Goal: Ask a question

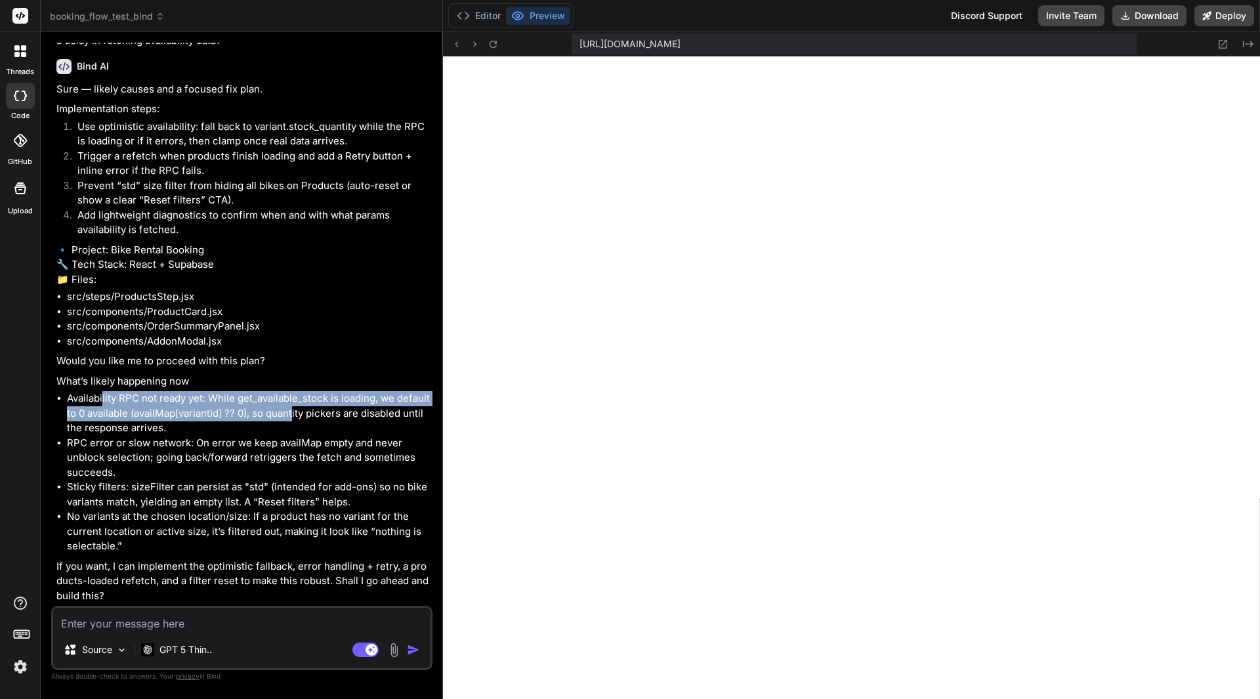
scroll to position [55482, 0]
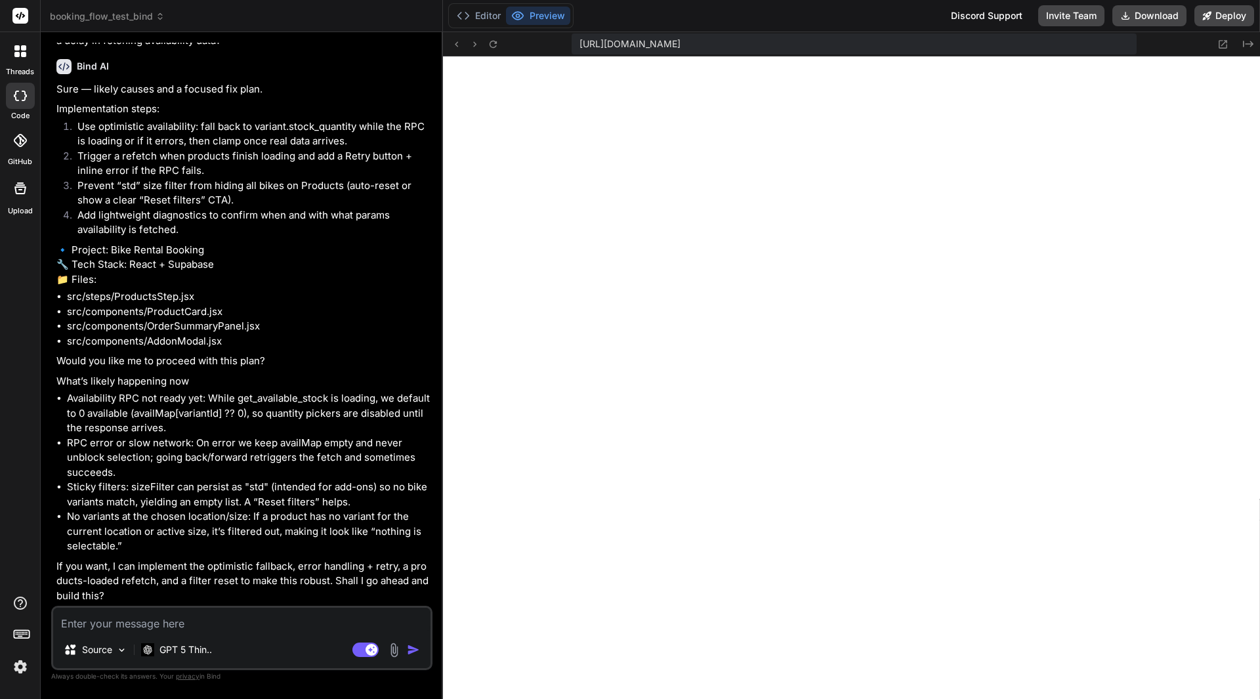
click at [109, 622] on textarea at bounding box center [241, 620] width 377 height 24
type textarea "N"
type textarea "x"
type textarea "No"
type textarea "x"
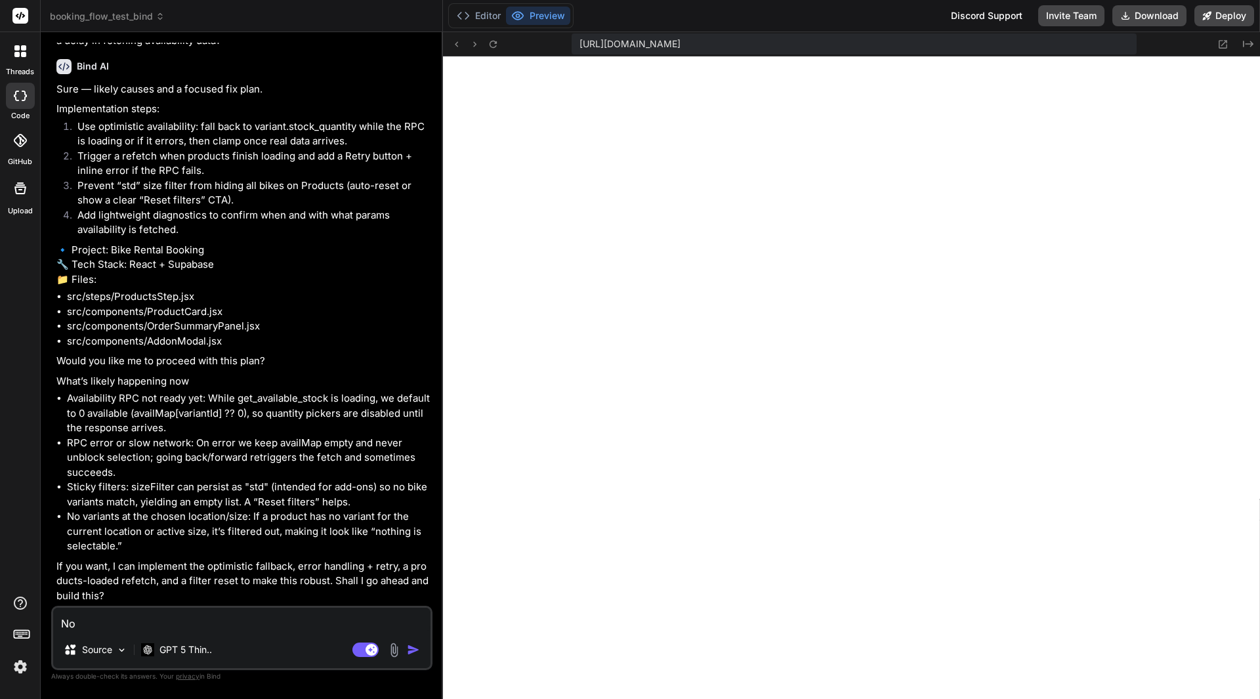
type textarea "No,"
type textarea "x"
type textarea "No,"
type textarea "x"
type textarea "No, b"
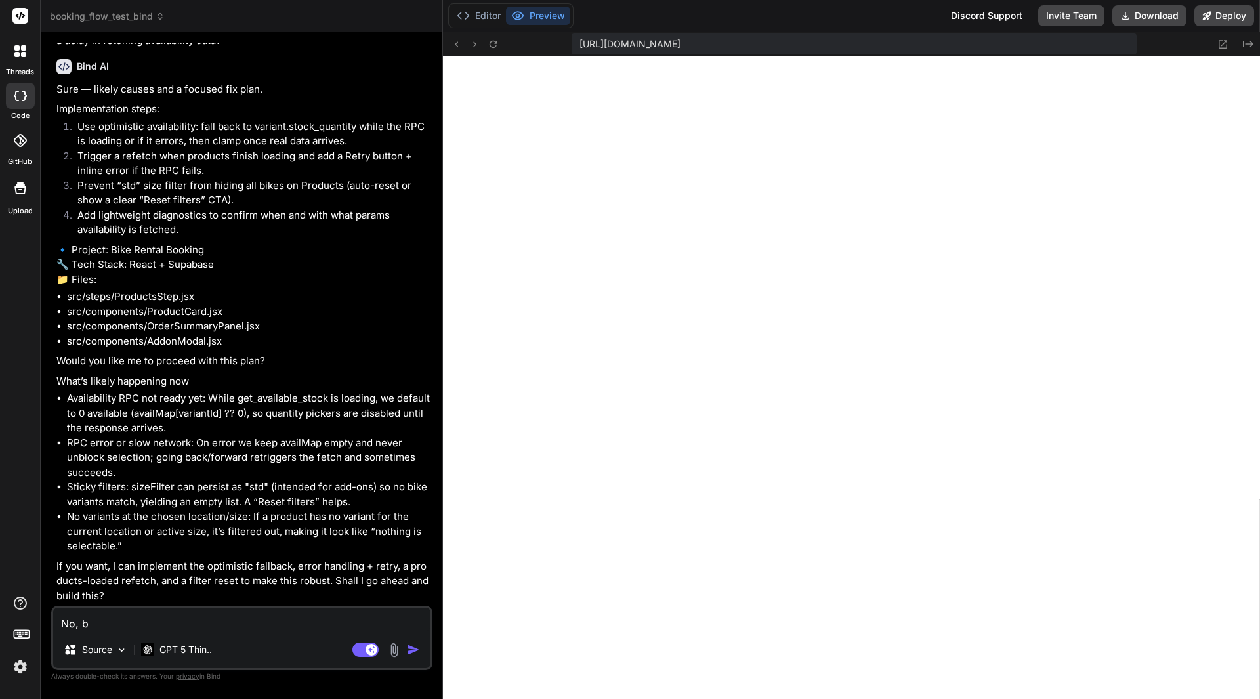
type textarea "x"
type textarea "No, bu"
type textarea "x"
type textarea "No, bur"
type textarea "x"
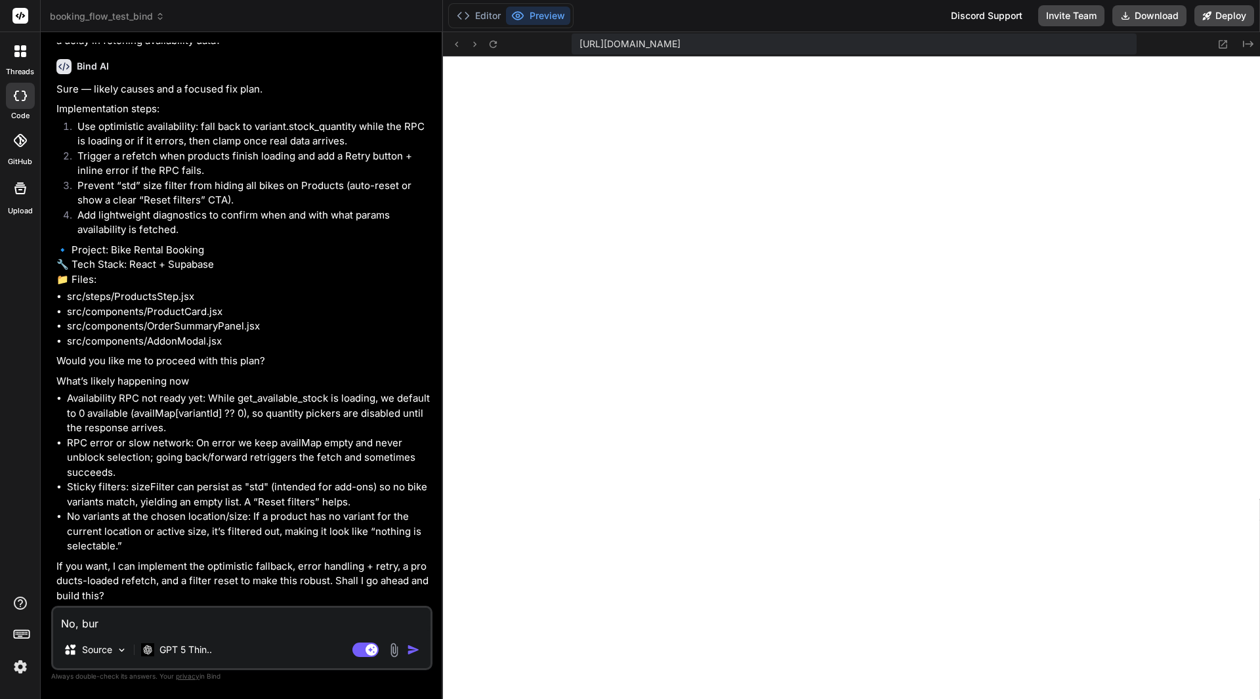
type textarea "No, bur"
type textarea "x"
type textarea "No, bur"
type textarea "x"
type textarea "No, bu"
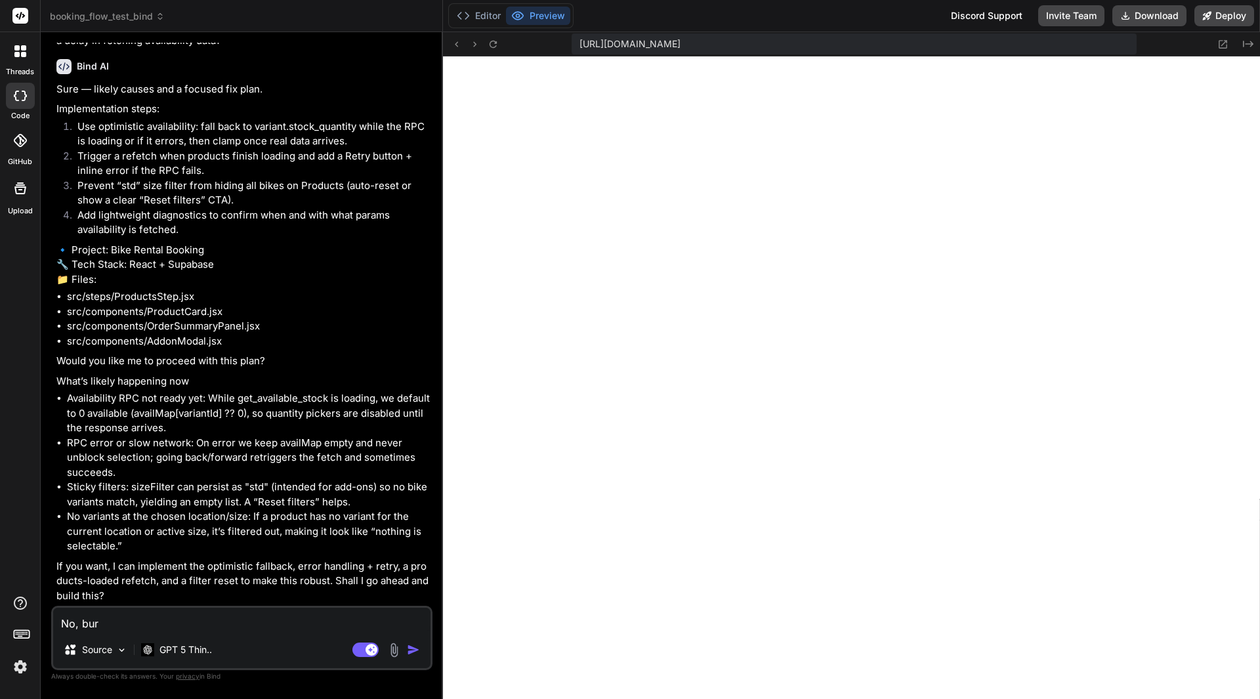
type textarea "x"
type textarea "No, but"
type textarea "x"
type textarea "No, but"
type textarea "x"
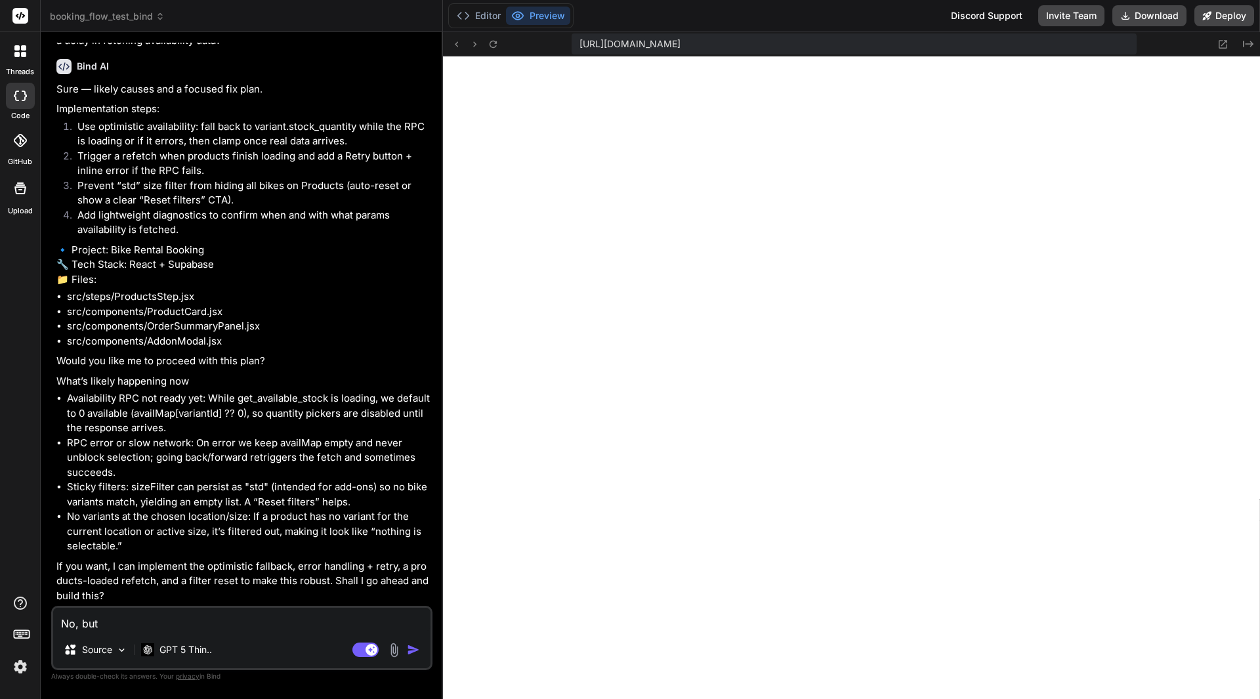
type textarea "No, but c"
type textarea "x"
type textarea "No, but co"
type textarea "x"
type textarea "No, but cou"
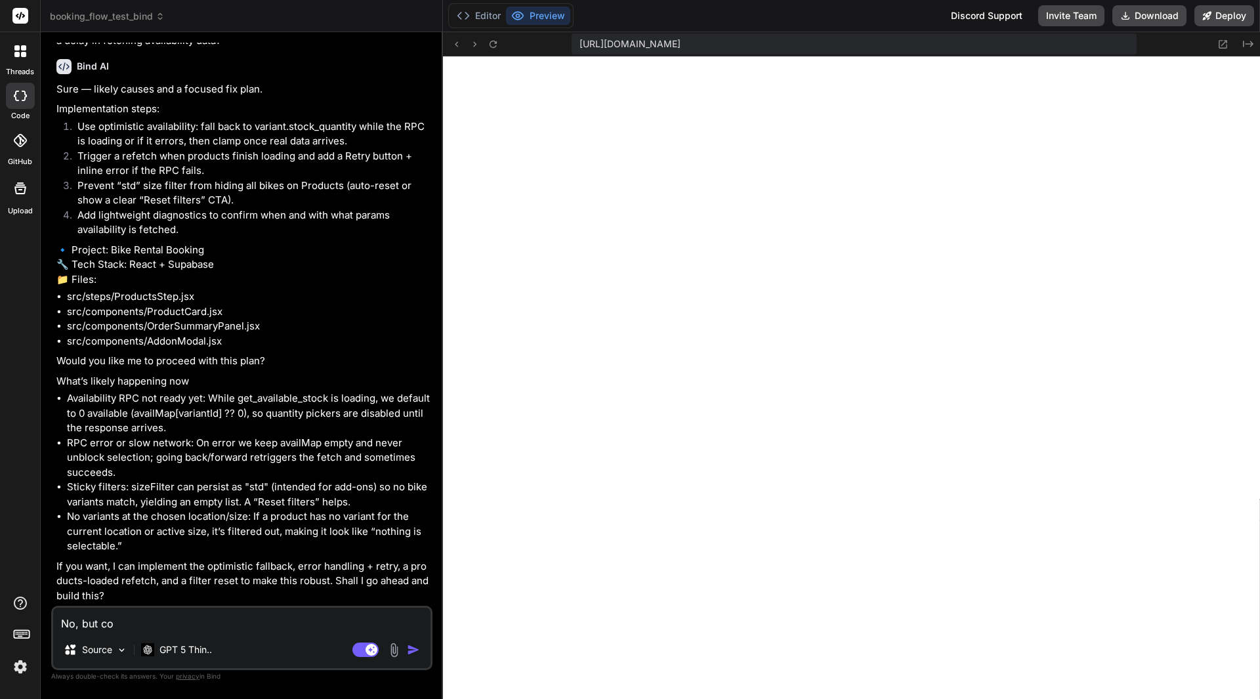
type textarea "x"
type textarea "No, but coul"
type textarea "x"
type textarea "No, but could"
type textarea "x"
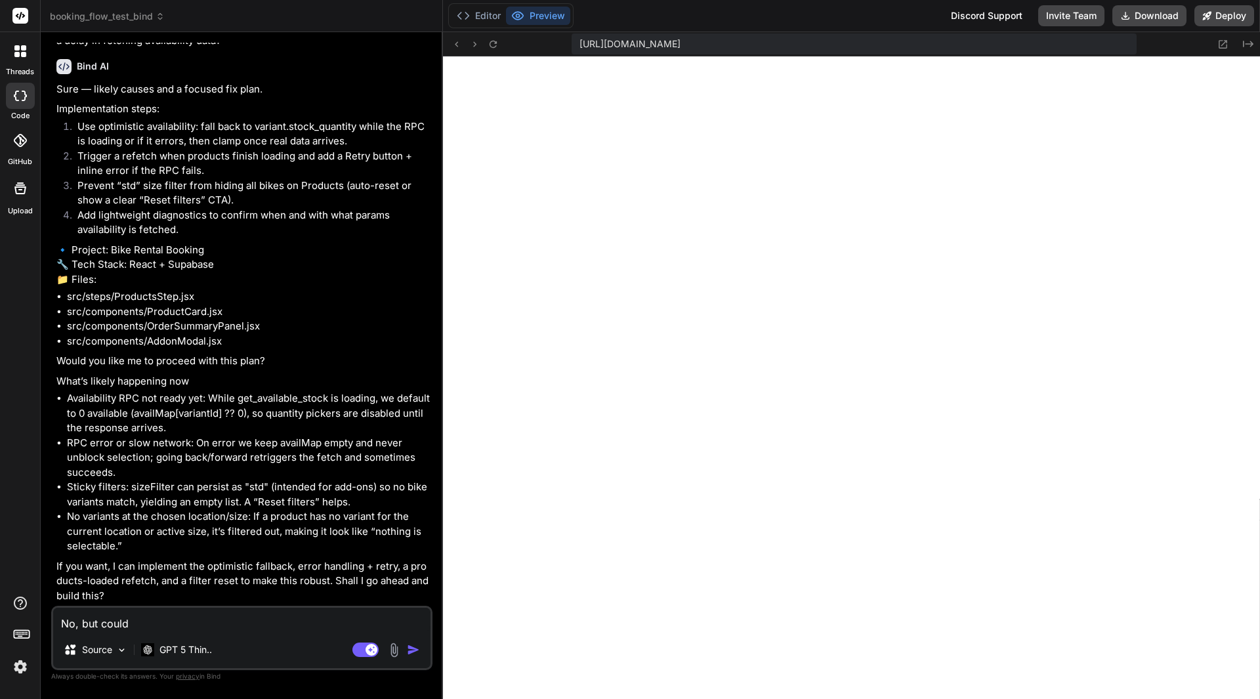
type textarea "No, but could"
type textarea "x"
type textarea "No, but could i"
type textarea "x"
type textarea "No, but could it"
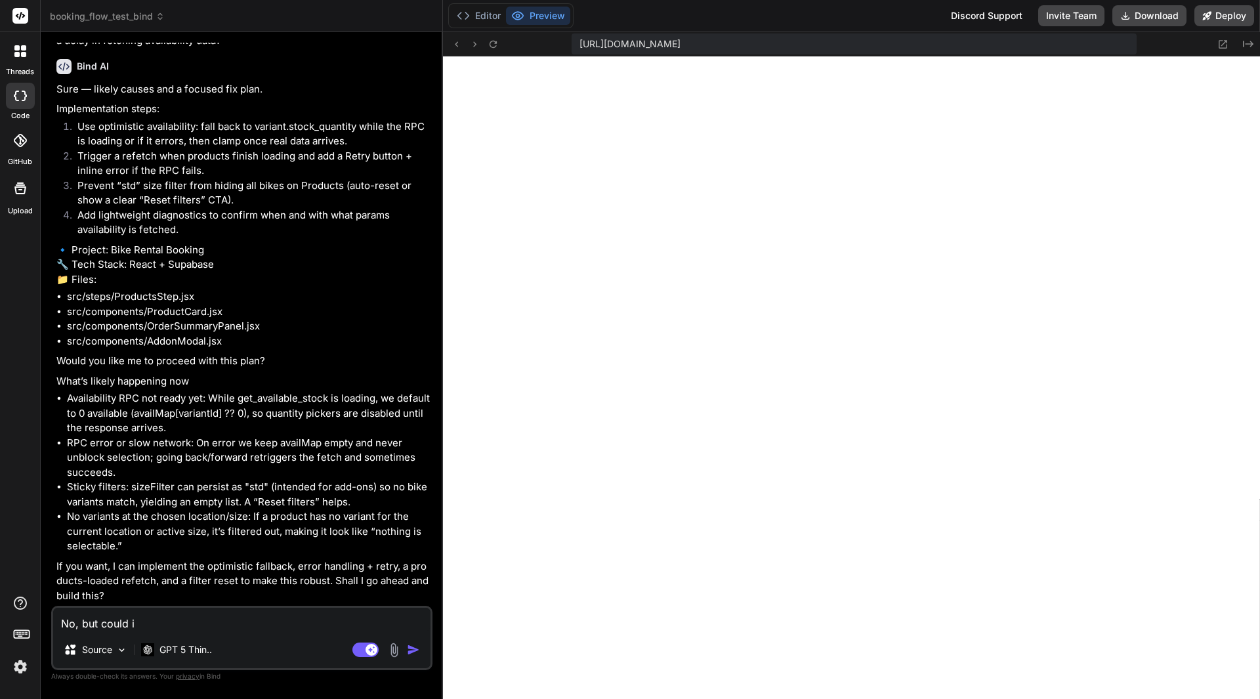
type textarea "x"
type textarea "No, but could it"
type textarea "x"
type textarea "No, but could it b"
type textarea "x"
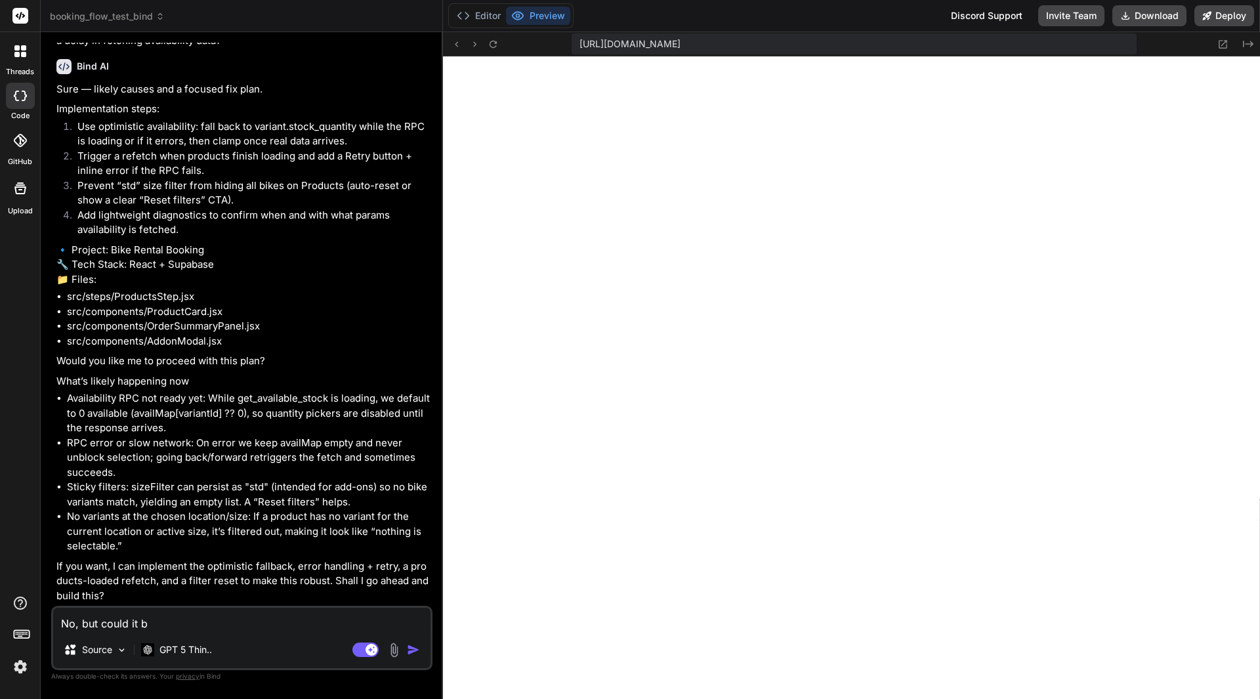
type textarea "No, but could it be"
type textarea "x"
type textarea "No, but could it be"
type textarea "x"
type textarea "No, but could it be a"
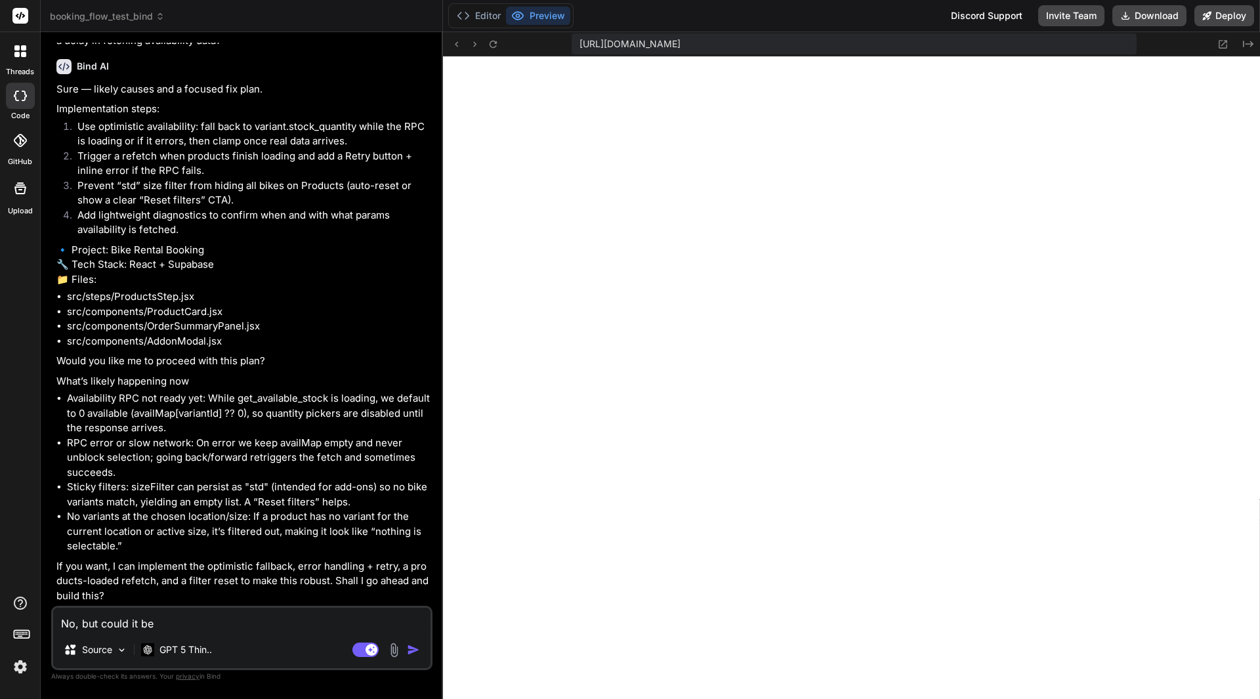
type textarea "x"
type textarea "No, but could it be an"
type textarea "x"
type textarea "No, but could it be an"
type textarea "x"
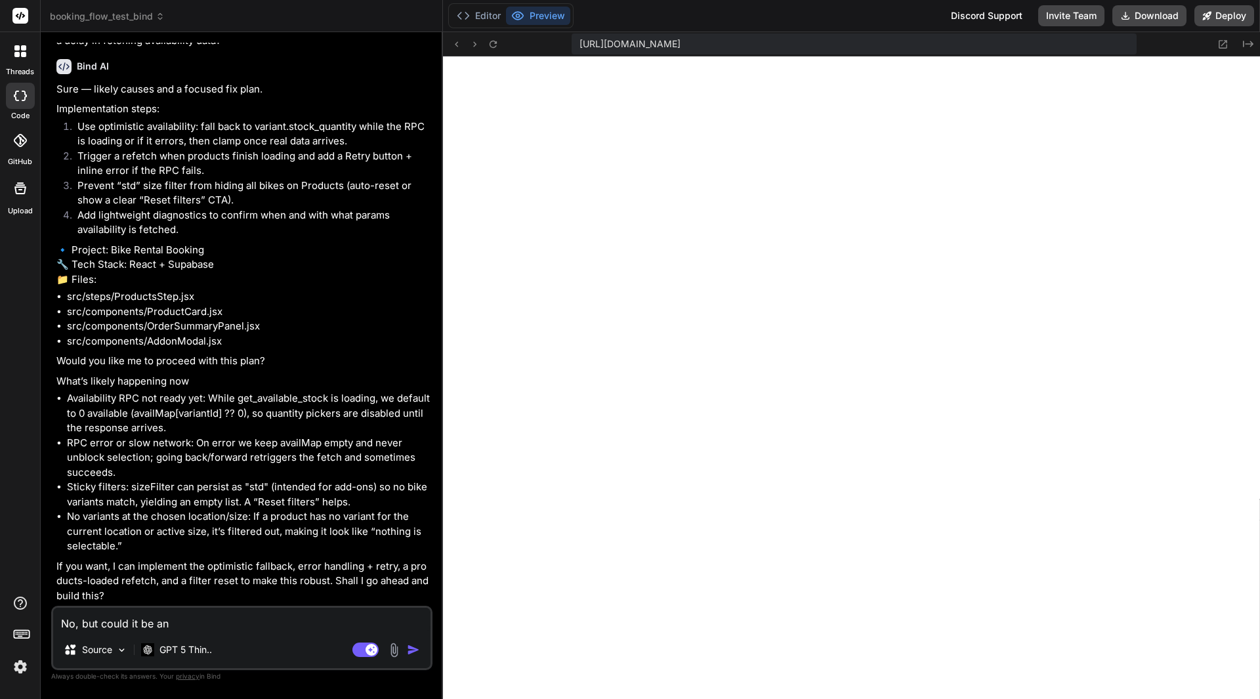
type textarea "No, but could it be an i"
type textarea "x"
type textarea "No, but could it be an id"
type textarea "x"
type textarea "No, but could it be an ide"
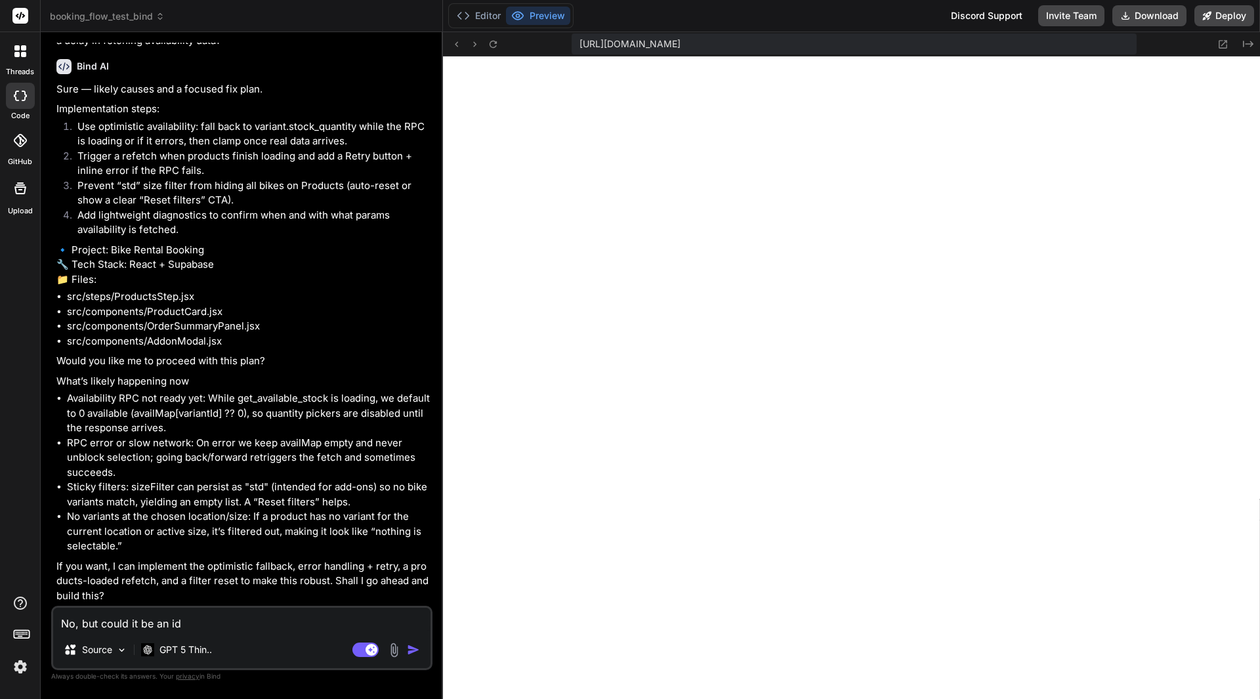
type textarea "x"
type textarea "No, but could it be an idea"
type textarea "x"
type textarea "No, but could it be an idea"
type textarea "x"
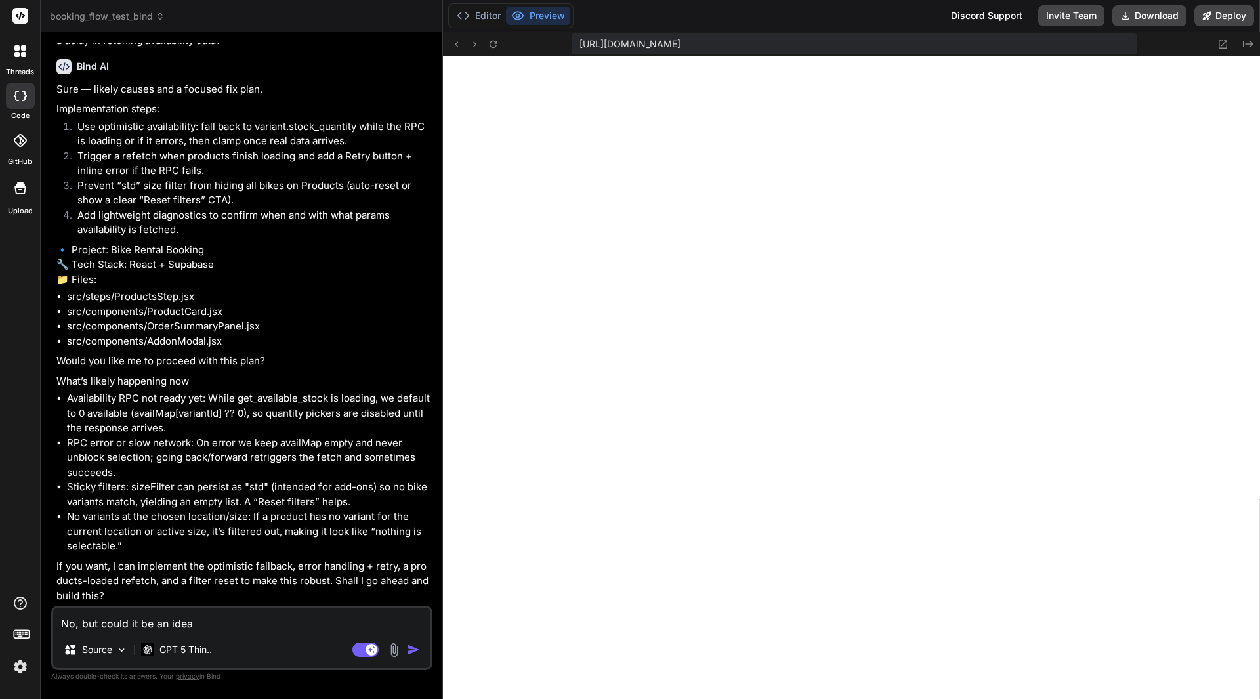
type textarea "No, but could it be an idea t"
type textarea "x"
type textarea "No, but could it be an idea to"
type textarea "x"
type textarea "No, but could it be an idea to"
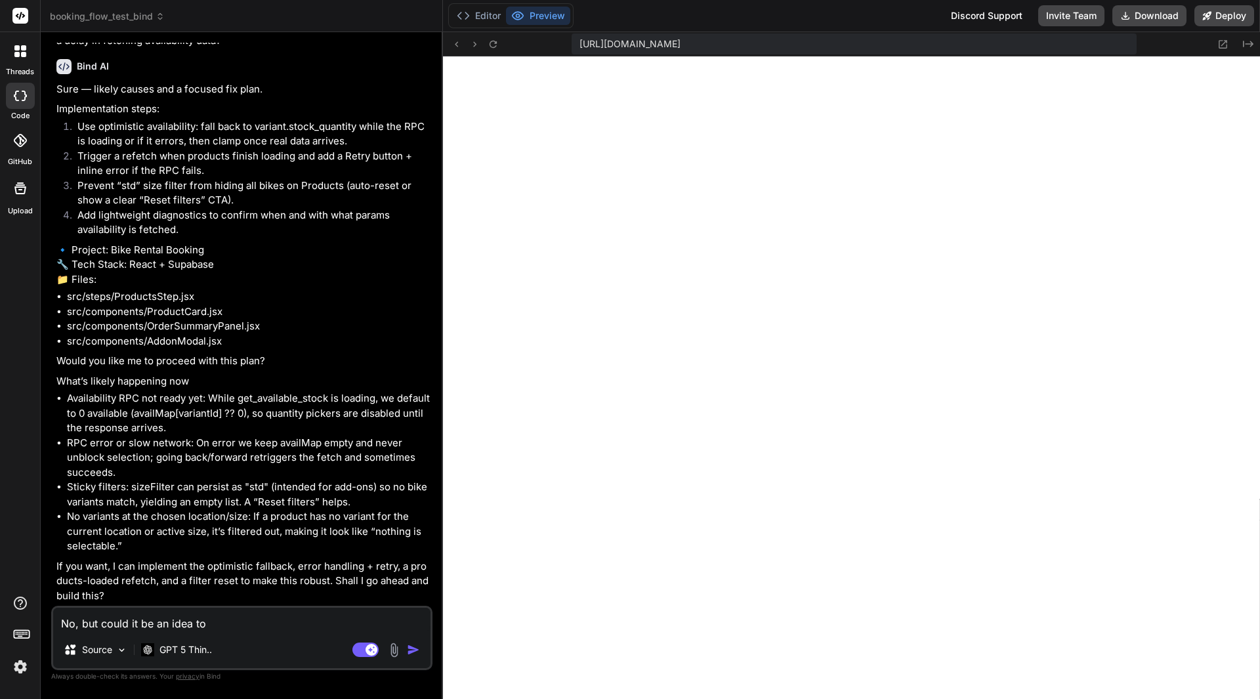
type textarea "x"
type textarea "No, but could it be an idea to j"
type textarea "x"
type textarea "No, but could it be an idea to ju"
type textarea "x"
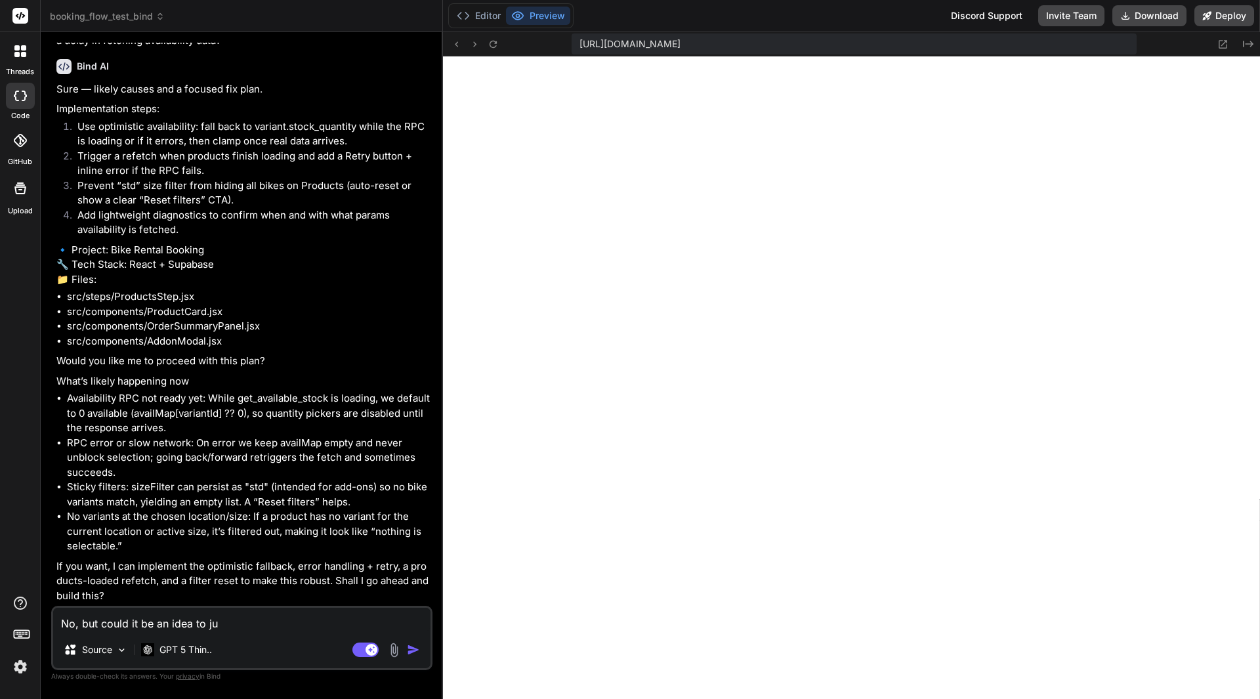
type textarea "No, but could it be an idea to jus"
type textarea "x"
type textarea "No, but could it be an idea to just"
type textarea "x"
type textarea "No, but could it be an idea to just"
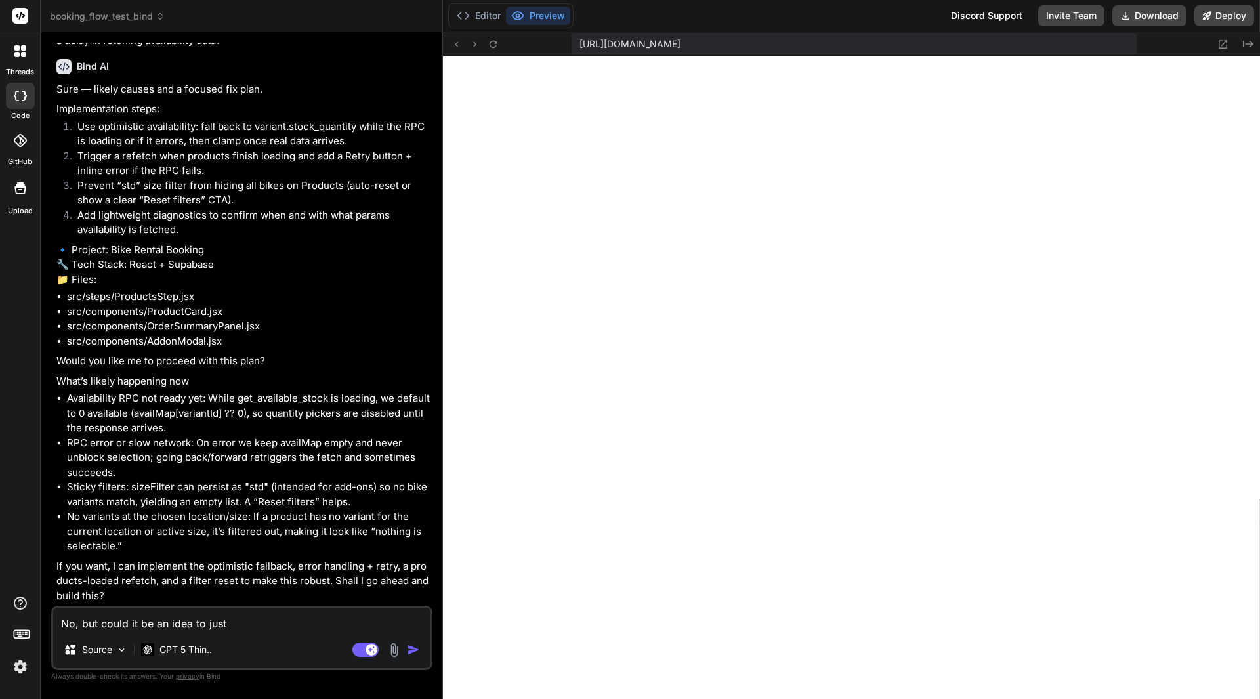
type textarea "x"
type textarea "No, but could it be an idea to just s"
type textarea "x"
type textarea "No, but could it be an idea to just sh"
type textarea "x"
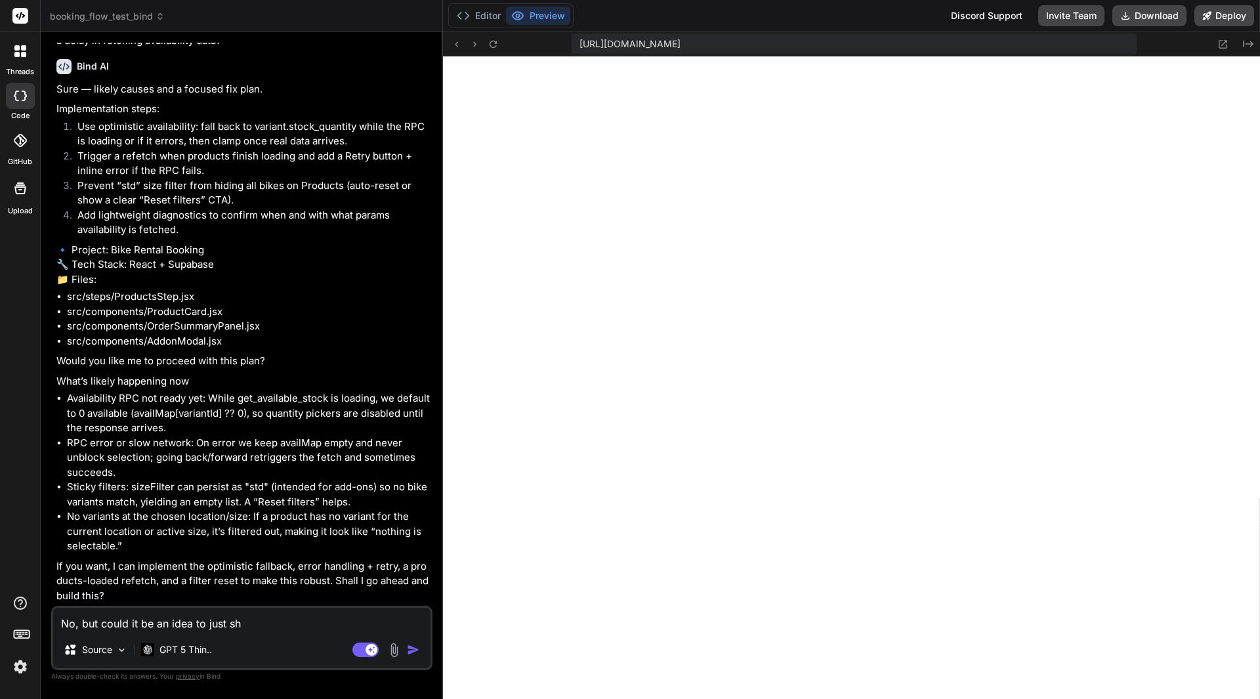
type textarea "No, but could it be an idea to just sho"
type textarea "x"
type textarea "No, but could it be an idea to just show"
type textarea "x"
type textarea "No, but could it be an idea to just show"
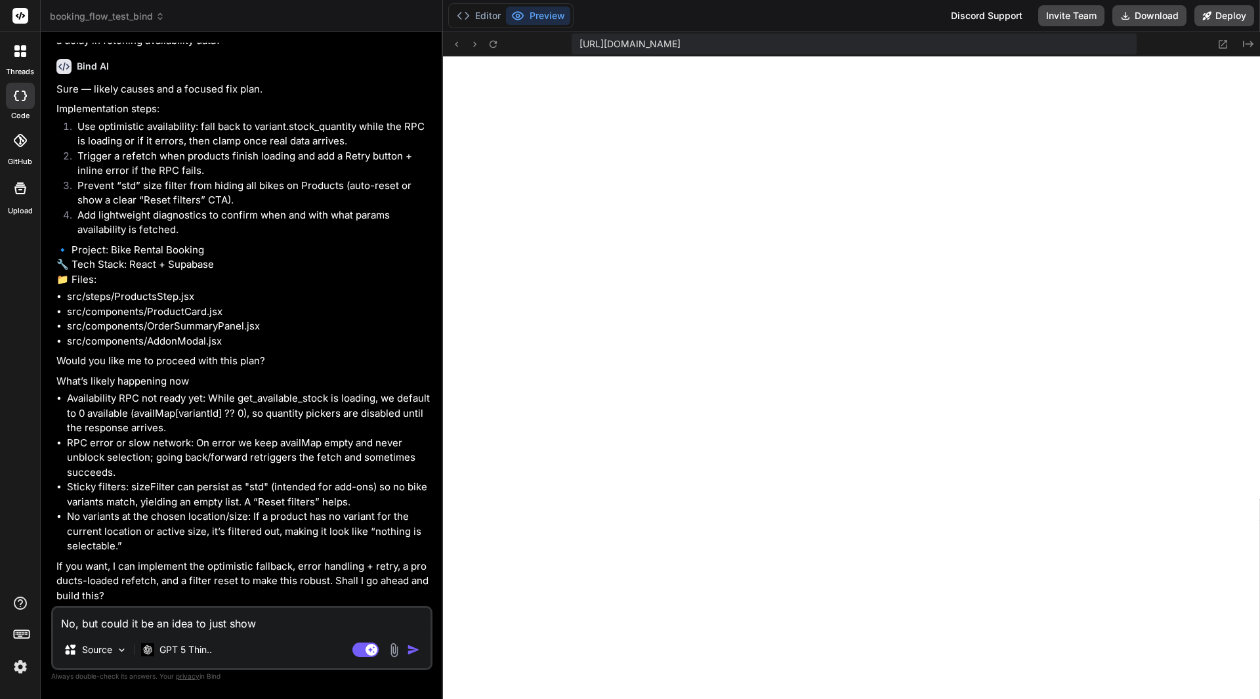
type textarea "x"
type textarea "No, but could it be an idea to just show t"
type textarea "x"
type textarea "No, but could it be an idea to just show th"
type textarea "x"
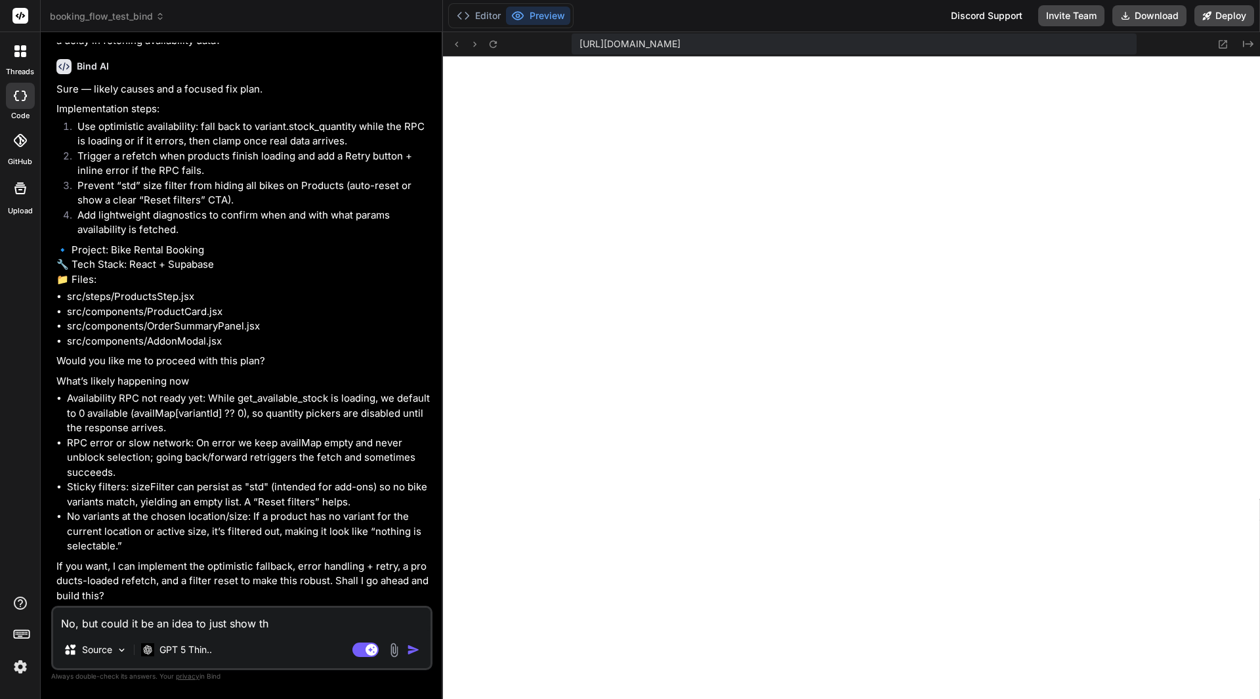
type textarea "No, but could it be an idea to just show the"
type textarea "x"
type textarea "No, but could it be an idea to just show the"
type textarea "x"
type textarea "No, but could it be an idea to just show the a"
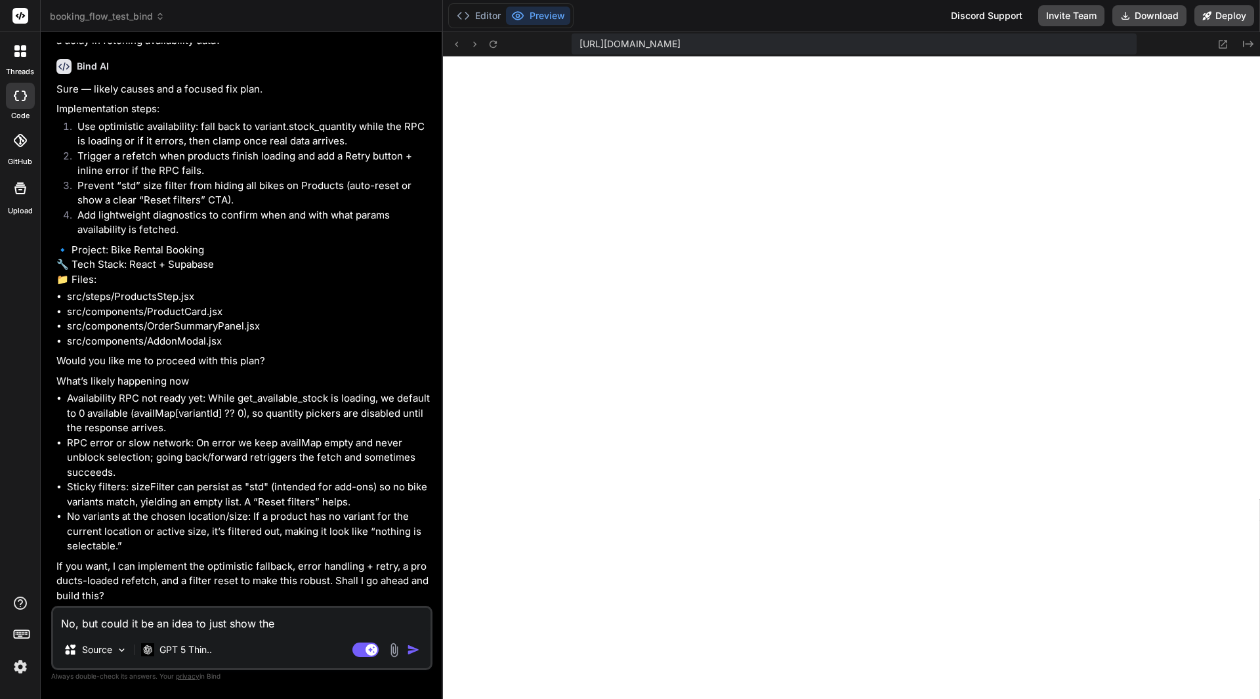
type textarea "x"
type textarea "No, but could it be an idea to just show the av"
type textarea "x"
type textarea "No, but could it be an idea to just show the ava"
type textarea "x"
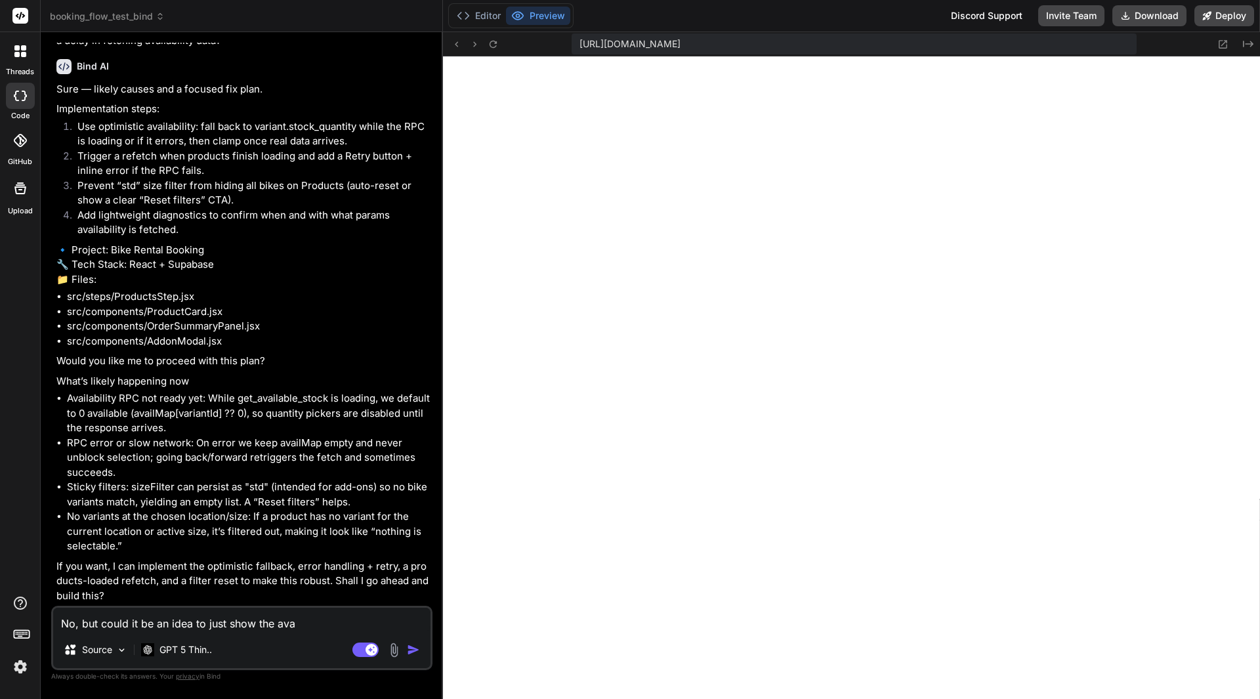
type textarea "No, but could it be an idea to just show the avai"
type textarea "x"
type textarea "No, but could it be an idea to just show the avail"
type textarea "x"
type textarea "No, but could it be an idea to just show the availa"
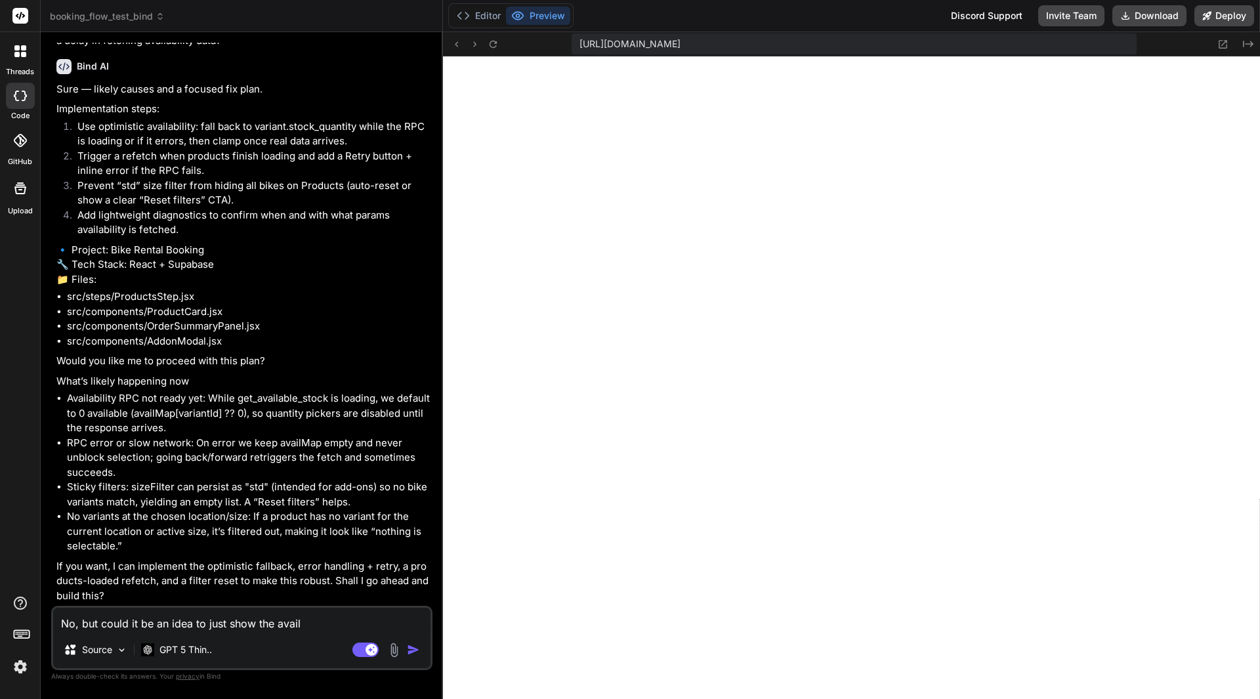
type textarea "x"
type textarea "No, but could it be an idea to just show the availab"
type textarea "x"
type textarea "No, but could it be an idea to just show the availabi"
type textarea "x"
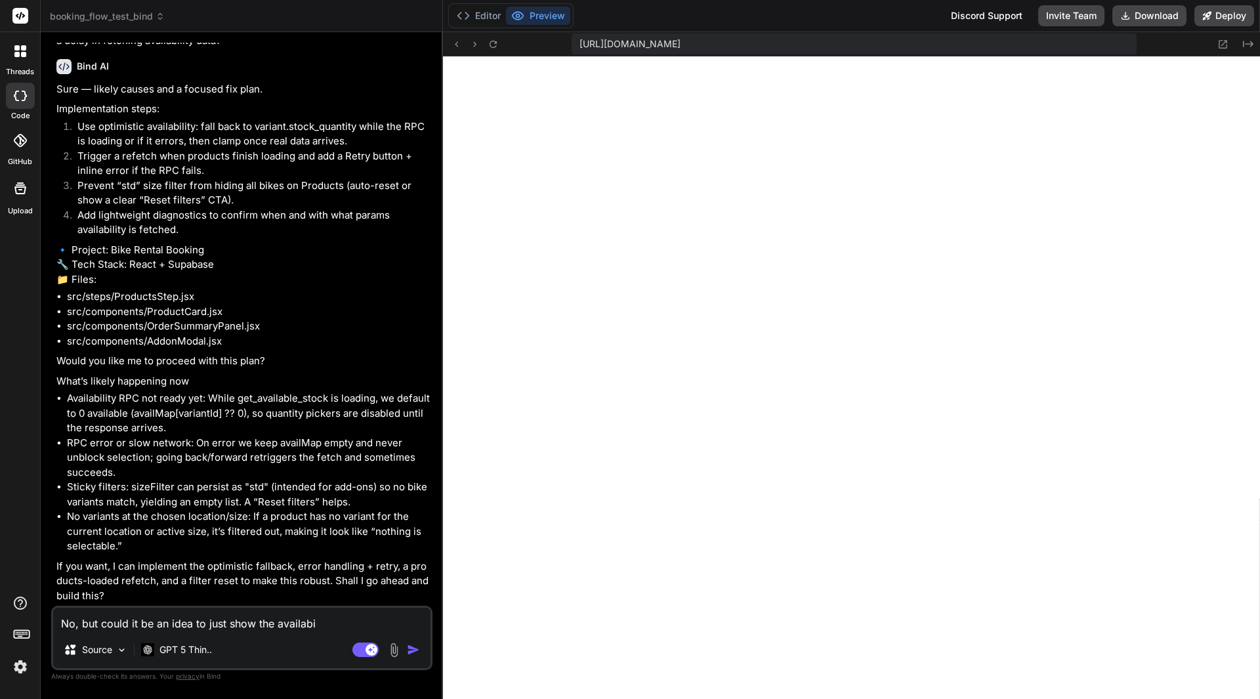
type textarea "No, but could it be an idea to just show the availabil"
type textarea "x"
type textarea "No, but could it be an idea to just show the availabili"
type textarea "x"
type textarea "No, but could it be an idea to just show the availabilit"
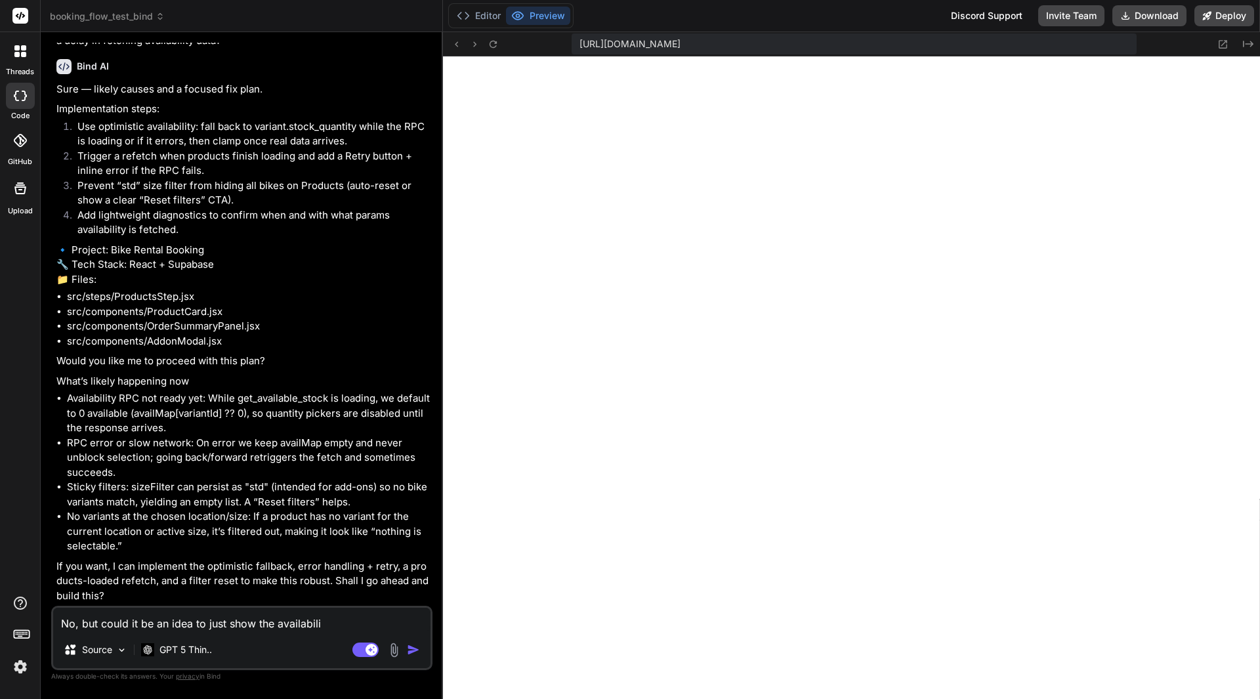
type textarea "x"
type textarea "No, but could it be an idea to just show the availabiliti"
type textarea "x"
type textarea "No, but could it be an idea to just show the availabilitie"
type textarea "x"
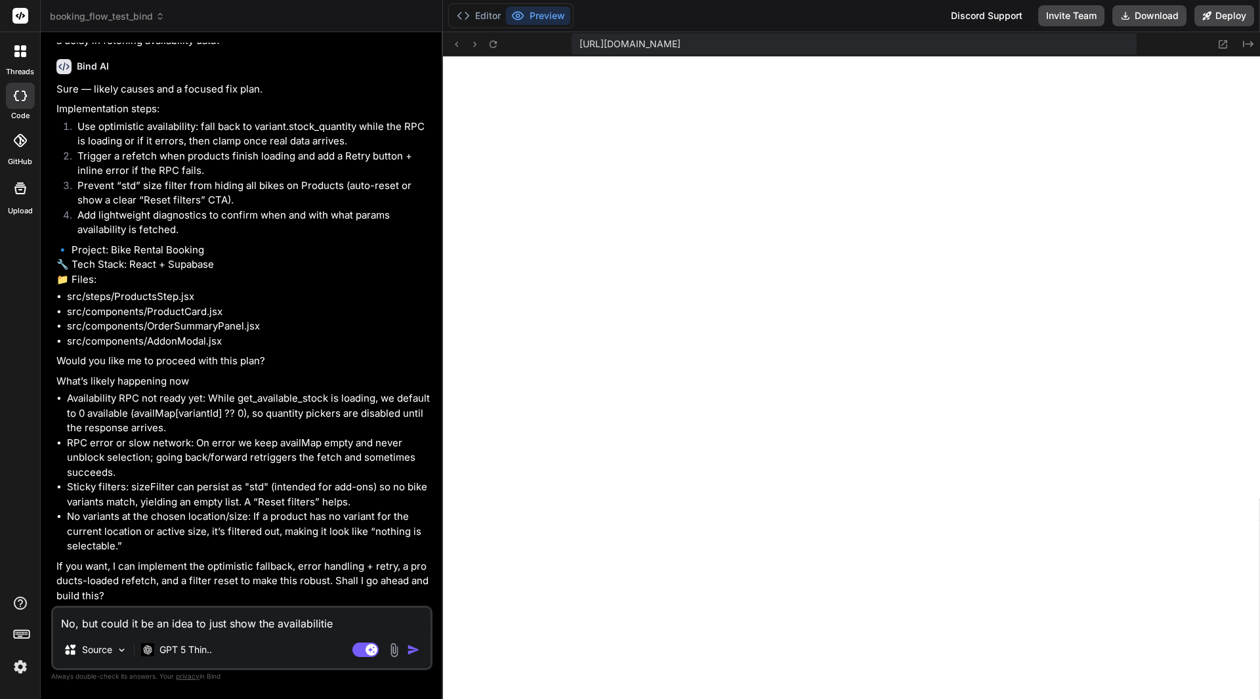
type textarea "No, but could it be an idea to just show the availabilities"
type textarea "x"
type textarea "No, but could it be an idea to just show the availabilities"
type textarea "x"
type textarea "No, but could it be an idea to just show the availabilities a"
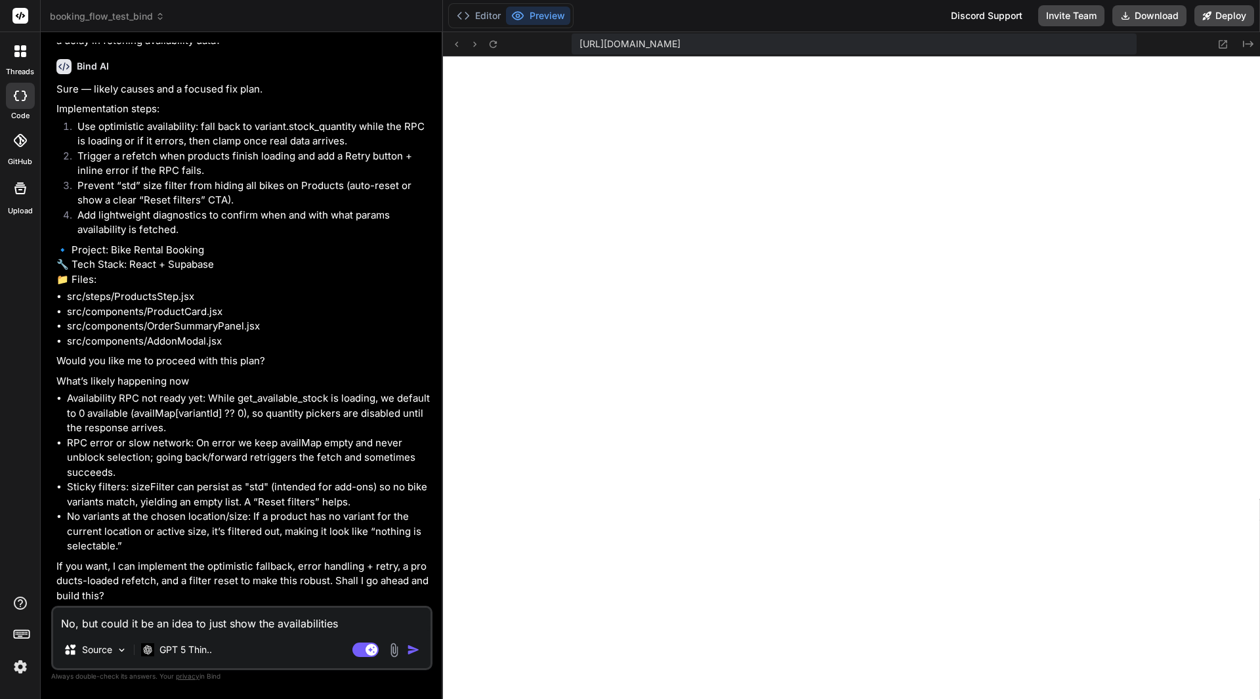
type textarea "x"
type textarea "No, but could it be an idea to just show the availabilities as"
type textarea "x"
type textarea "No, but could it be an idea to just show the availabilities as"
type textarea "x"
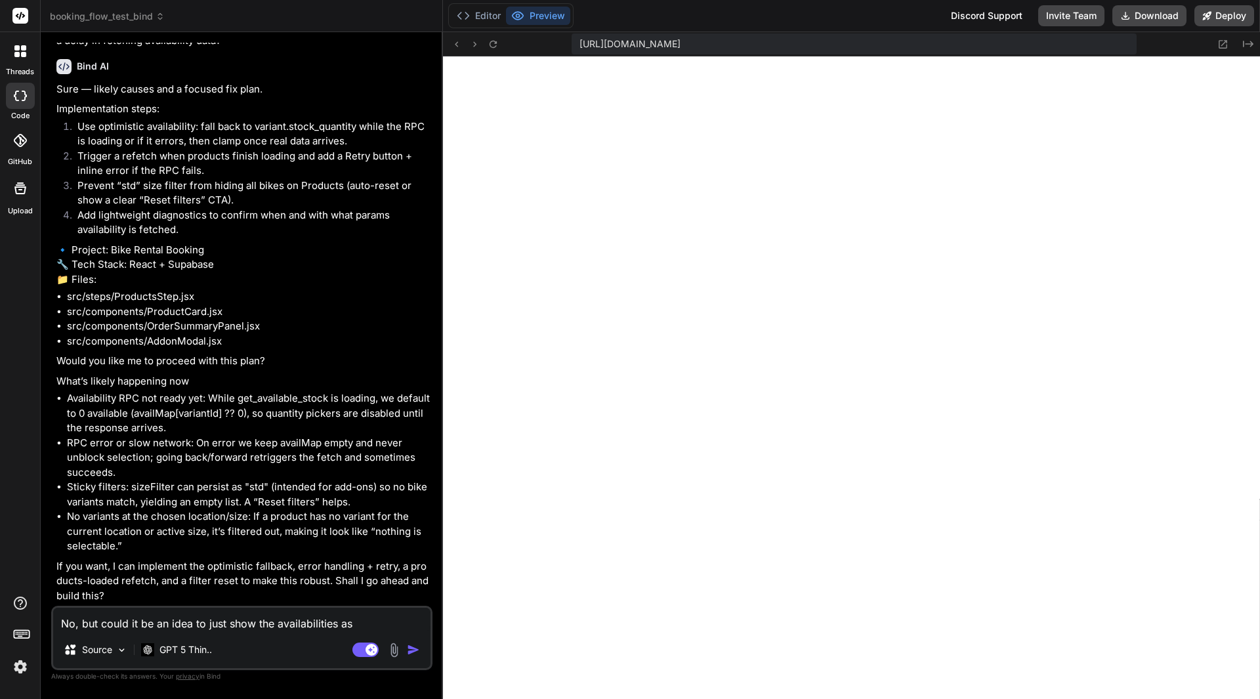
type textarea "No, but could it be an idea to just show the availabilities as ""
type textarea "x"
type textarea "No, but could it be an idea to just show the availabilities as "l"
type textarea "x"
type textarea "No, but could it be an idea to just show the availabilities as "lo"
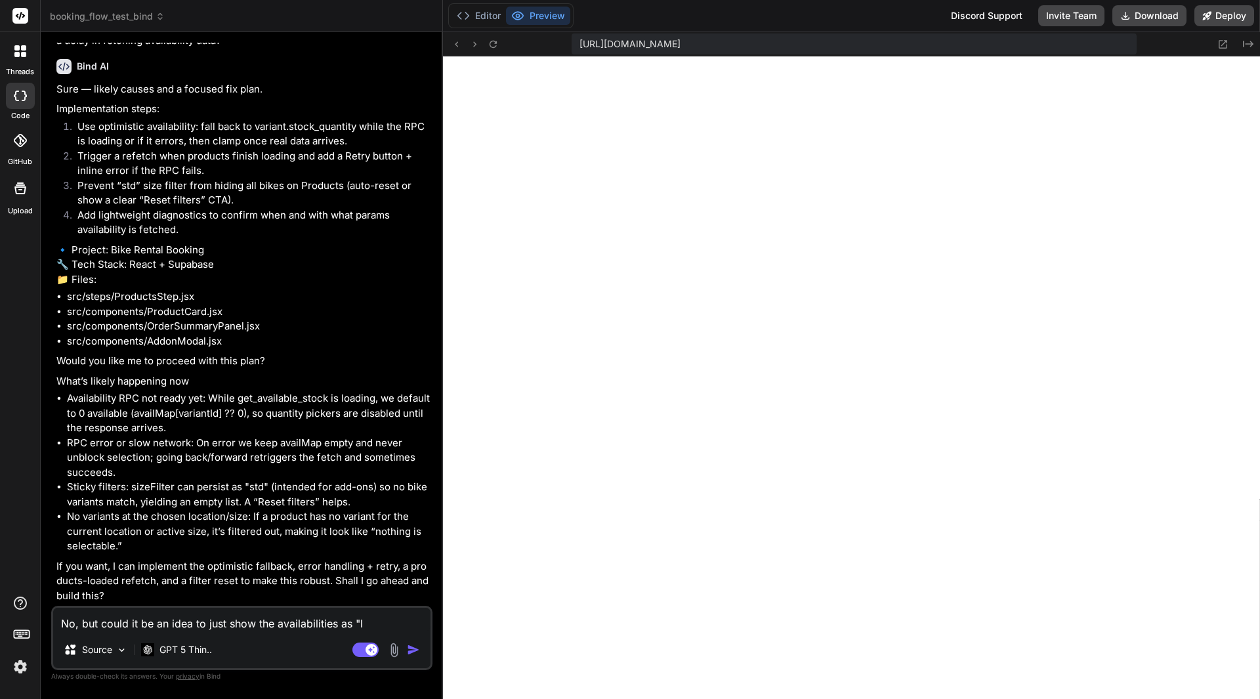
type textarea "x"
type textarea "No, but could it be an idea to just show the availabilities as "loa"
type textarea "x"
type textarea "No, but could it be an idea to just show the availabilities as "load"
type textarea "x"
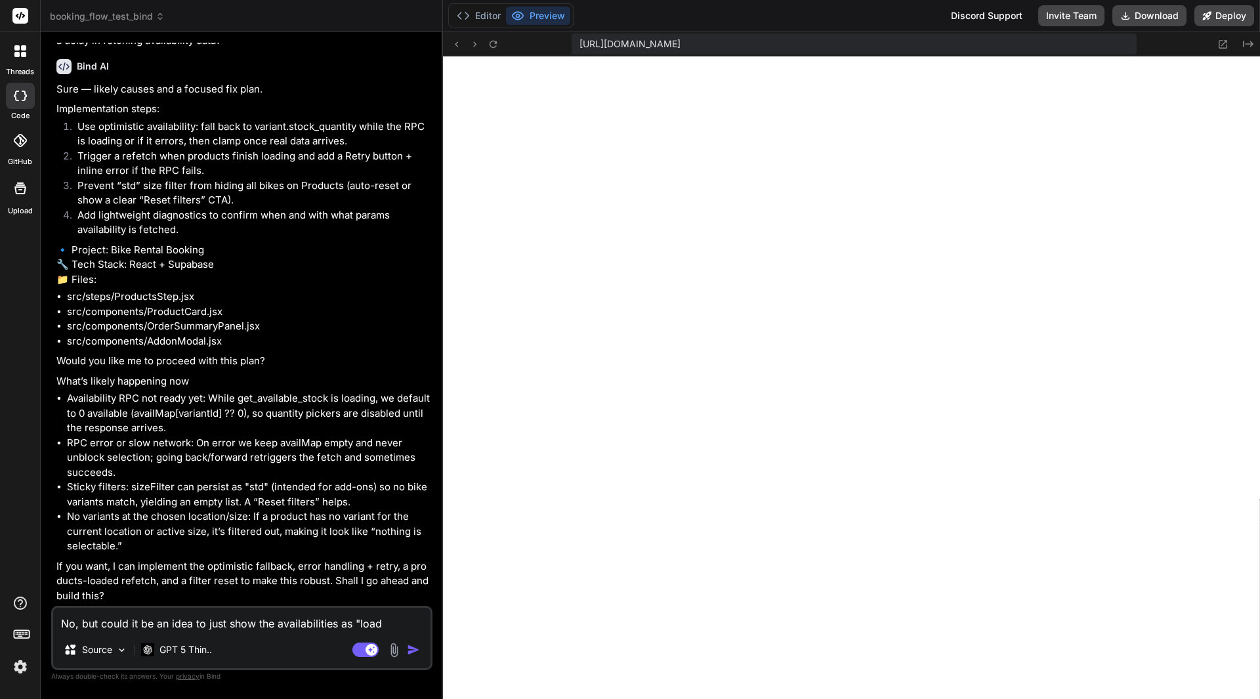
type textarea "No, but could it be an idea to just show the availabilities as "loadi"
type textarea "x"
type textarea "No, but could it be an idea to just show the availabilities as "loadin"
type textarea "x"
type textarea "No, but could it be an idea to just show the availabilities as "loading"
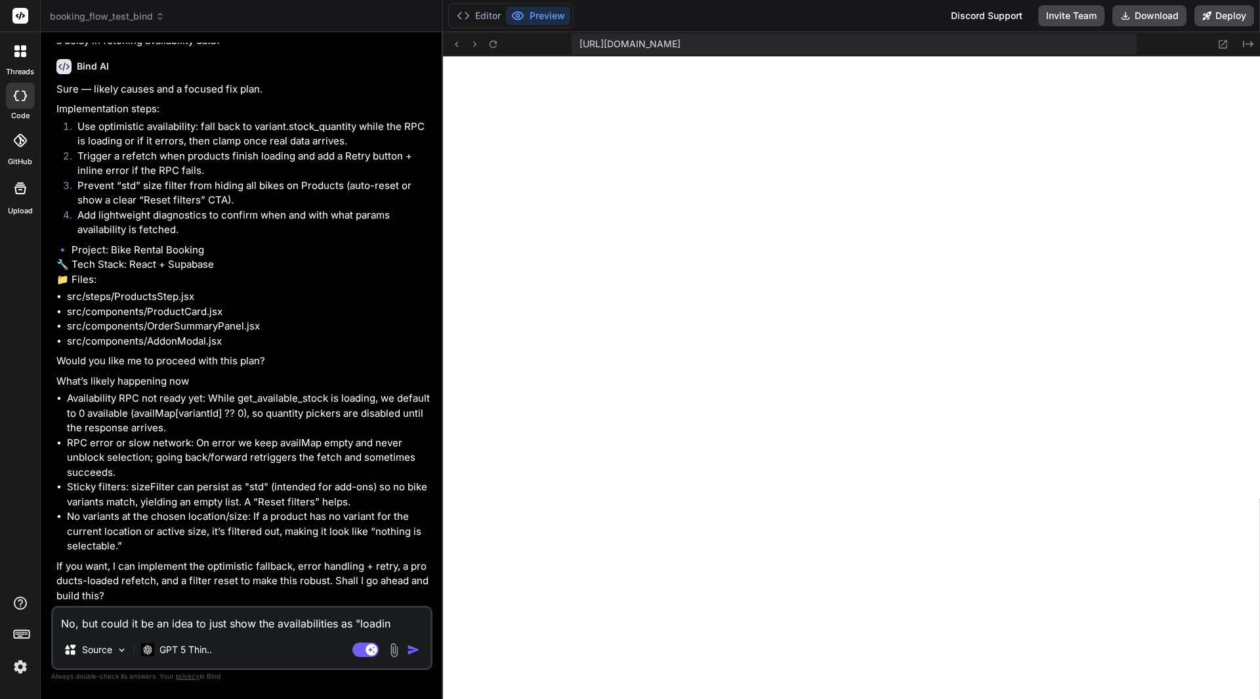
type textarea "x"
type textarea "No, but could it be an idea to just show the availabilities as "loading""
type textarea "x"
type textarea "No, but could it be an idea to just show the availabilities as "loading""
type textarea "x"
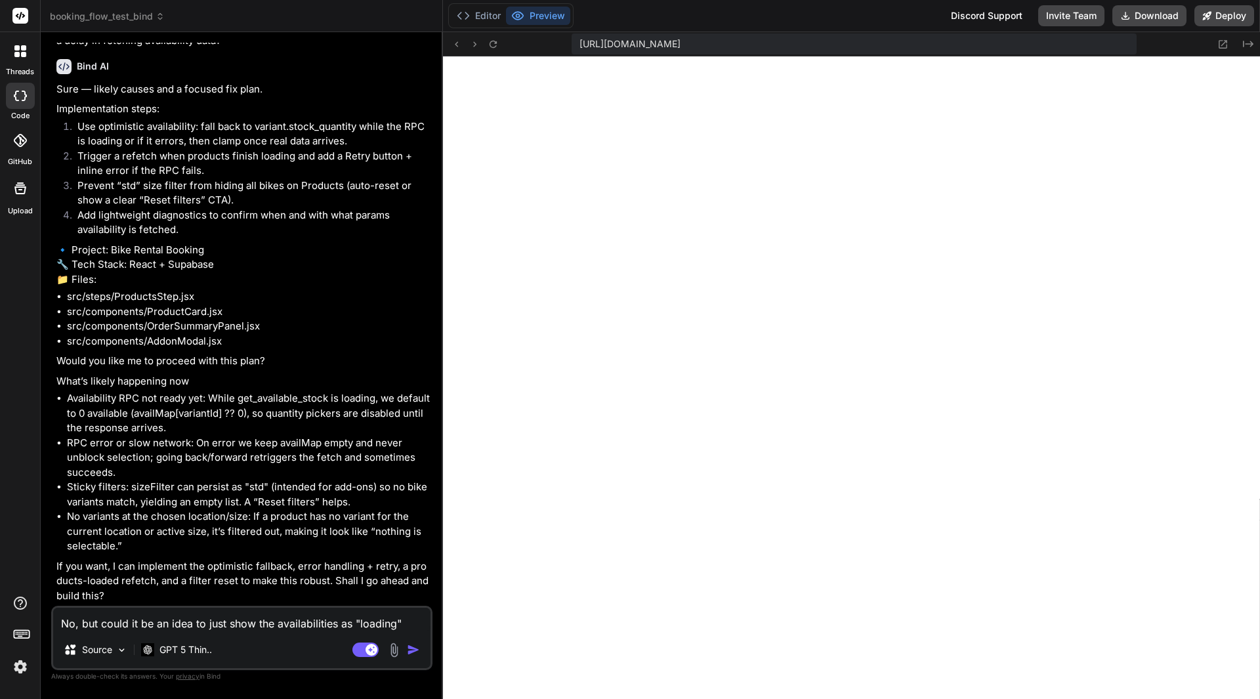
type textarea "No, but could it be an idea to just show the availabilities as "loading" a"
type textarea "x"
type textarea "No, but could it be an idea to just show the availabilities as "loading" as"
type textarea "x"
type textarea "No, but could it be an idea to just show the availabilities as "loading" as"
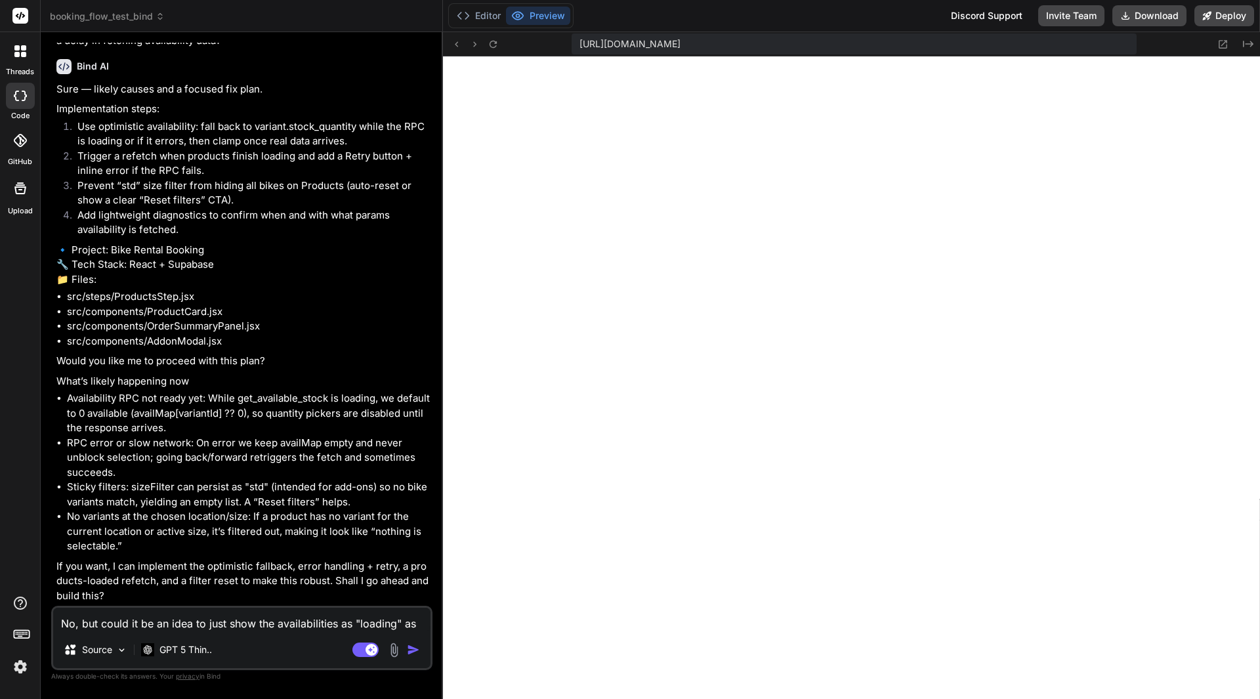
type textarea "x"
type textarea "No, but could it be an idea to just show the availabilities as "loading" as l"
type textarea "x"
type textarea "No, but could it be an idea to just show the availabilities as "loading" as lo"
type textarea "x"
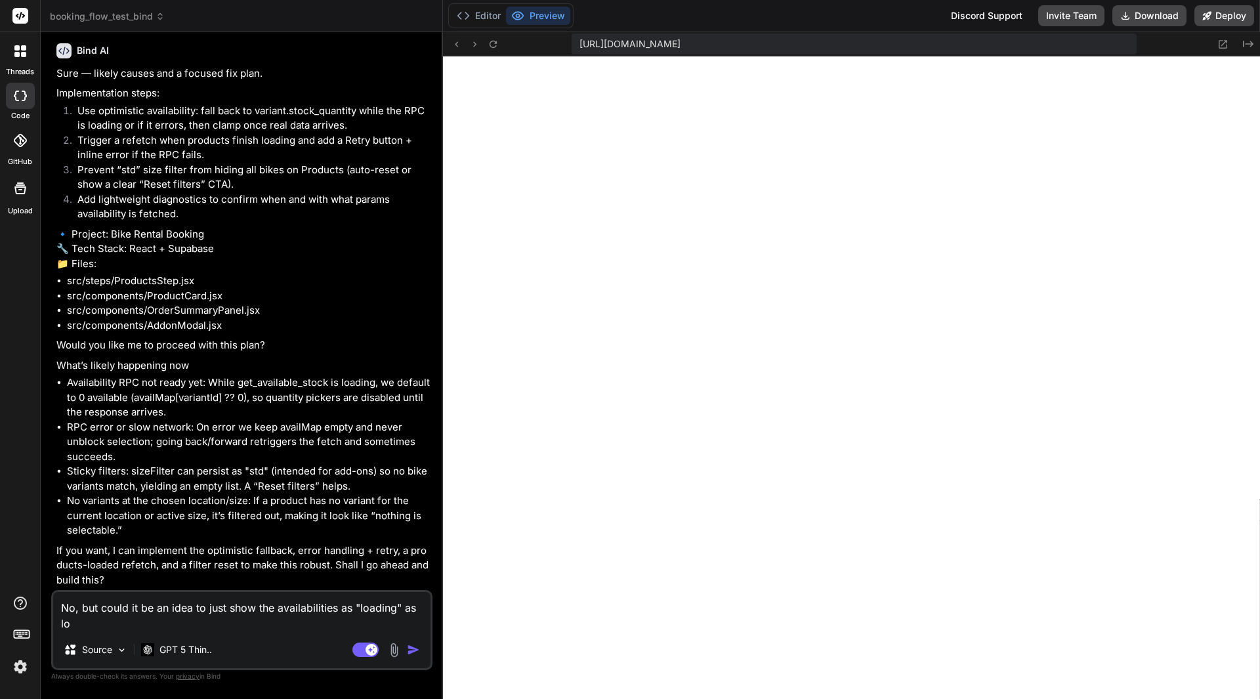
type textarea "No, but could it be an idea to just show the availabilities as "loading" as lon"
type textarea "x"
type textarea "No, but could it be an idea to just show the availabilities as "loading" as long"
type textarea "x"
type textarea "No, but could it be an idea to just show the availabilities as "loading" as long"
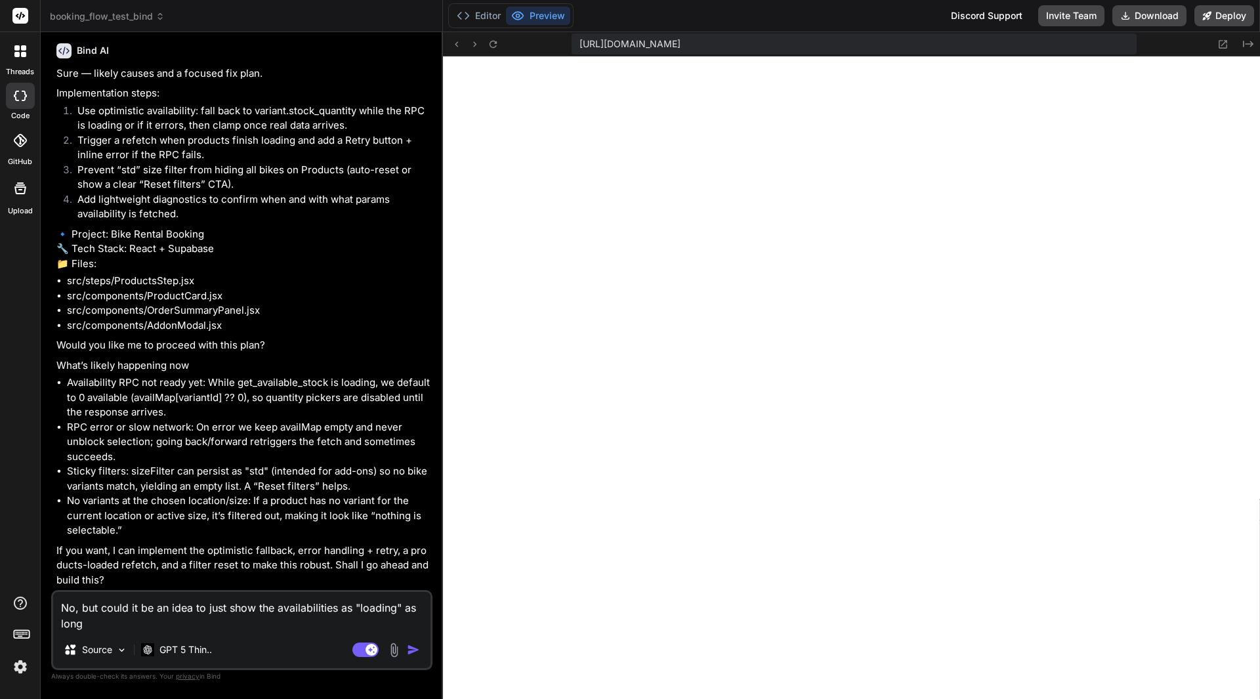
type textarea "x"
type textarea "No, but could it be an idea to just show the availabilities as "loading" as lon…"
type textarea "x"
type textarea "No, but could it be an idea to just show the availabilities as "loading" as lon…"
type textarea "x"
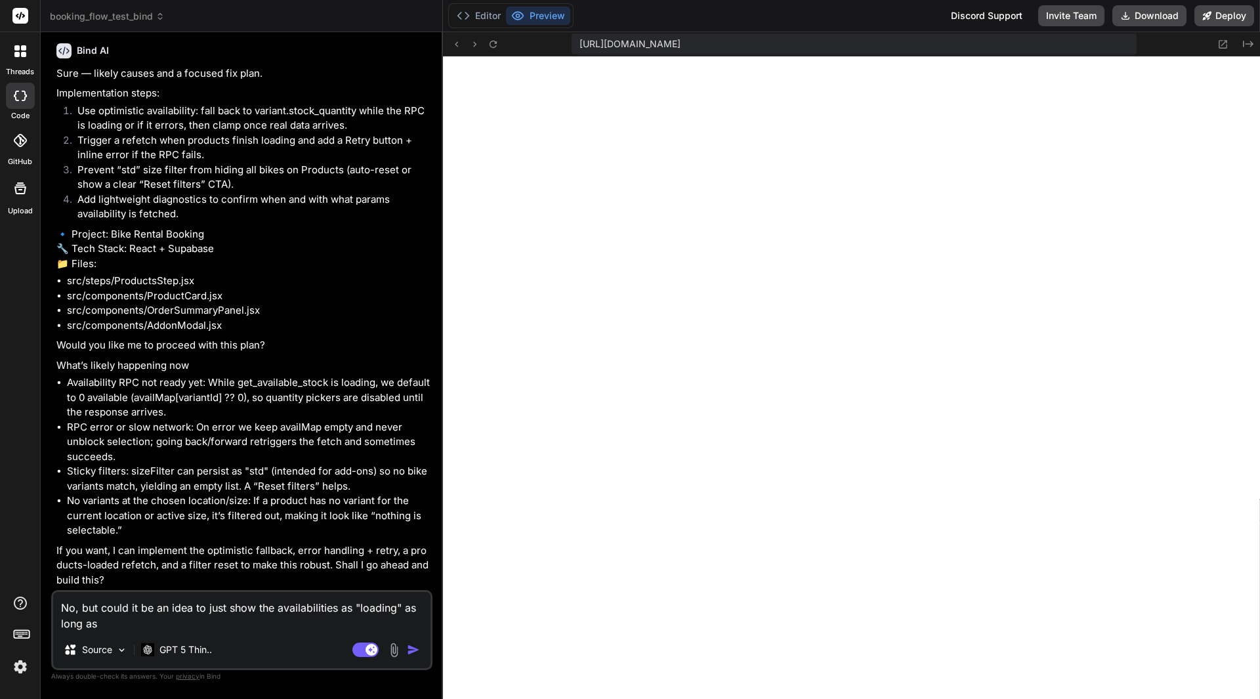
type textarea "No, but could it be an idea to just show the availabilities as "loading" as lon…"
type textarea "x"
type textarea "No, but could it be an idea to just show the availabilities as "loading" as lon…"
type textarea "x"
type textarea "No, but could it be an idea to just show the availabilities as "loading" as lon…"
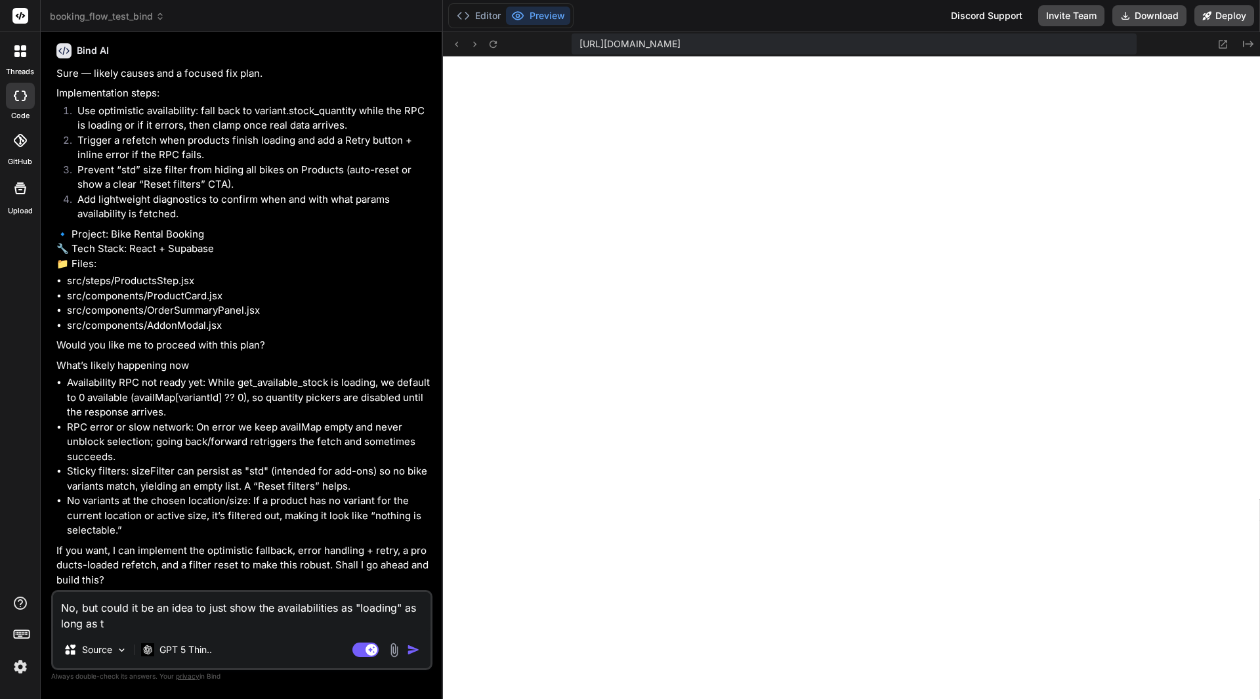
type textarea "x"
type textarea "No, but could it be an idea to just show the availabilities as "loading" as lon…"
type textarea "x"
type textarea "No, but could it be an idea to just show the availabilities as "loading" as lon…"
type textarea "x"
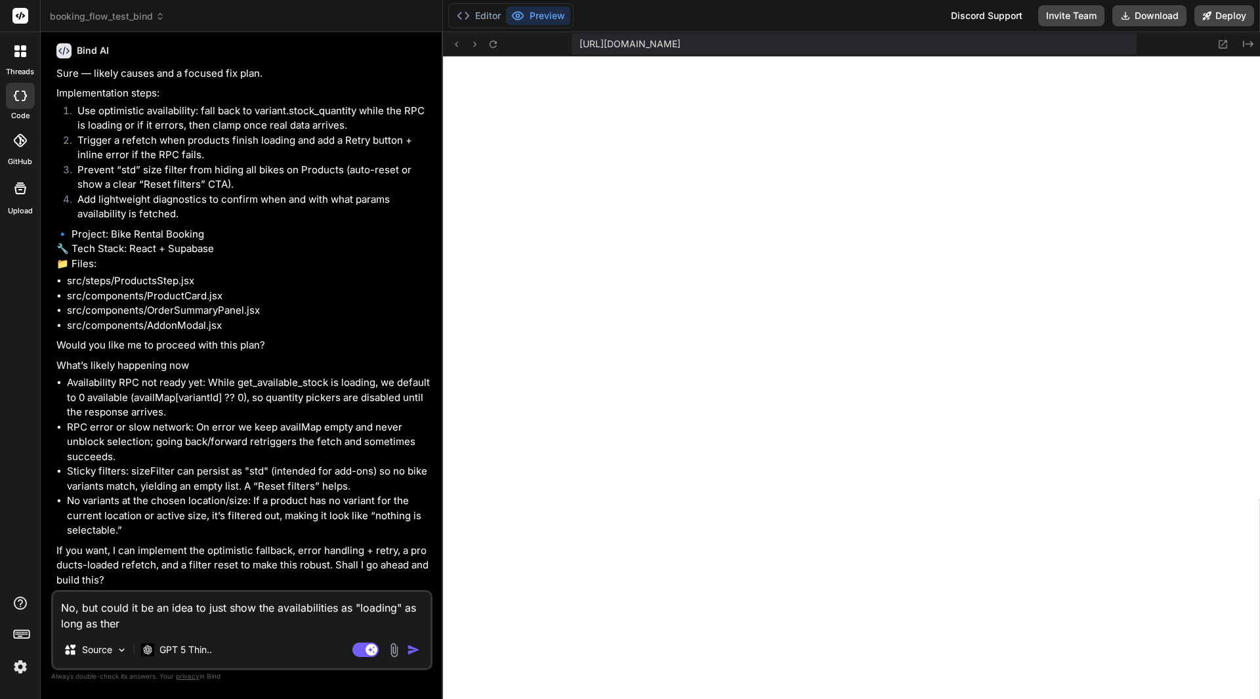
type textarea "No, but could it be an idea to just show the availabilities as "loading" as lon…"
type textarea "x"
type textarea "No, but could it be an idea to just show the availabilities as "loading" as lon…"
type textarea "x"
type textarea "No, but could it be an idea to just show the availabilities as "loading" as lon…"
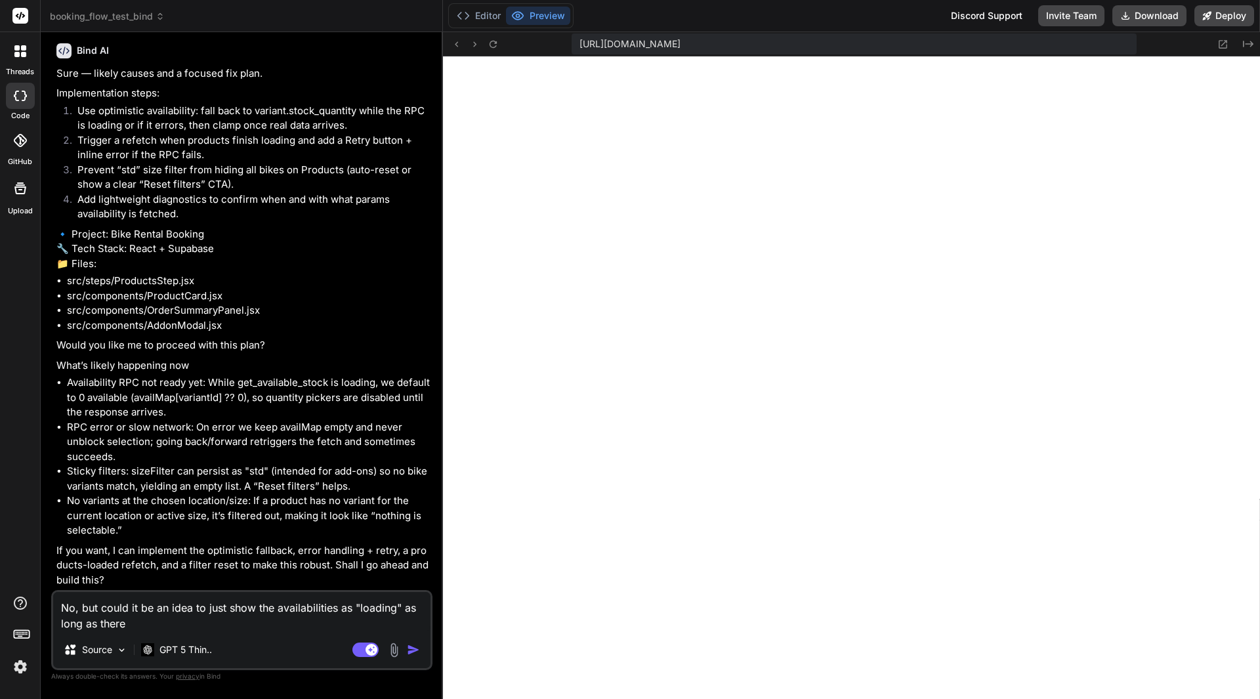
type textarea "x"
type textarea "No, but could it be an idea to just show the availabilities as "loading" as lon…"
type textarea "x"
type textarea "No, but could it be an idea to just show the availabilities as "loading" as lon…"
type textarea "x"
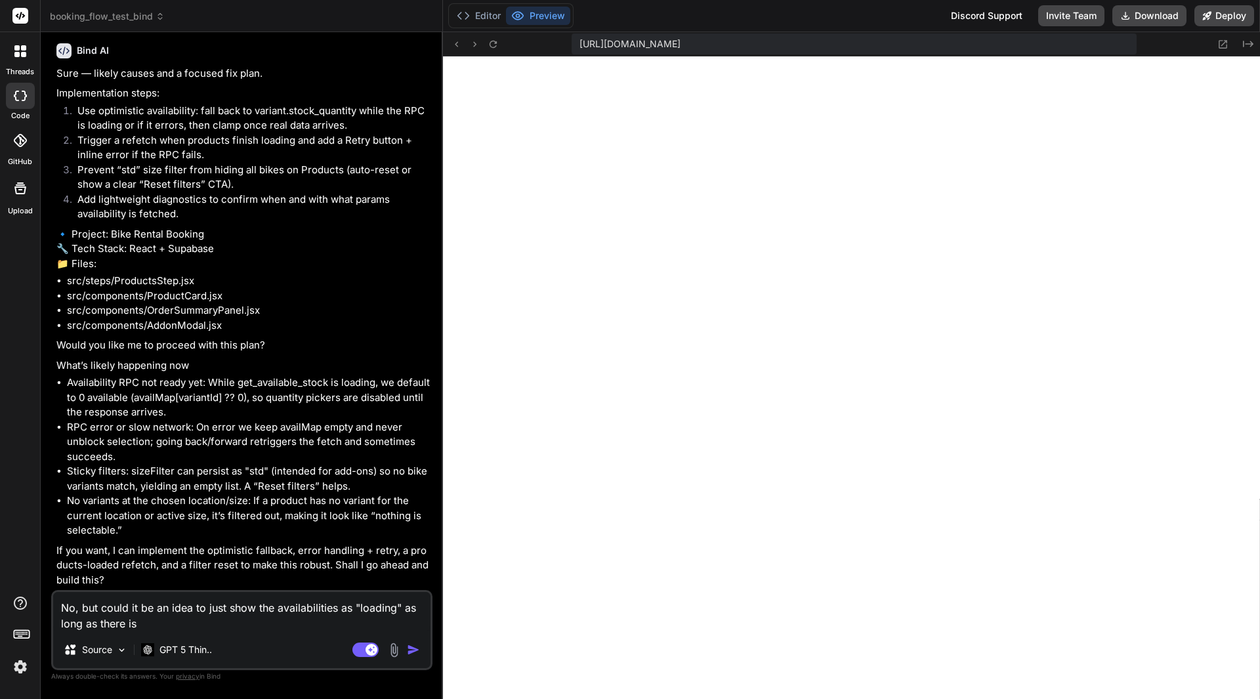
type textarea "No, but could it be an idea to just show the availabilities as "loading" as lon…"
type textarea "x"
type textarea "No, but could it be an idea to just show the availabilities as "loading" as lon…"
type textarea "x"
type textarea "No, but could it be an idea to just show the availabilities as "loading" as lon…"
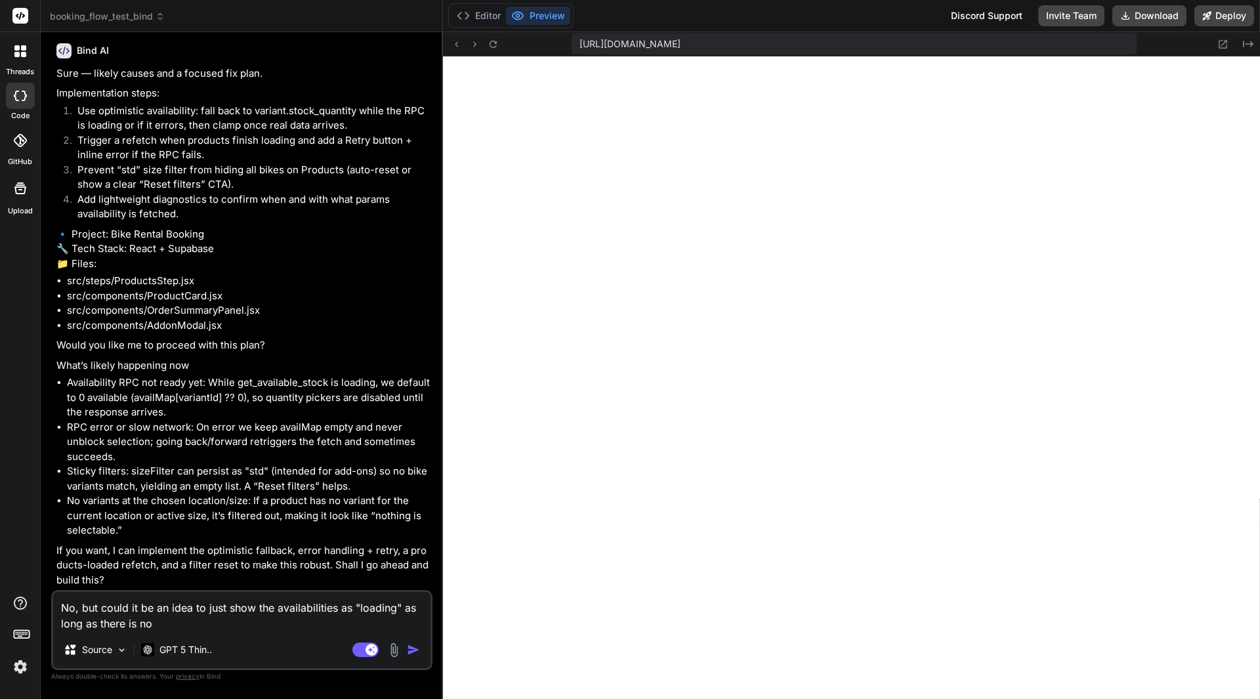
type textarea "x"
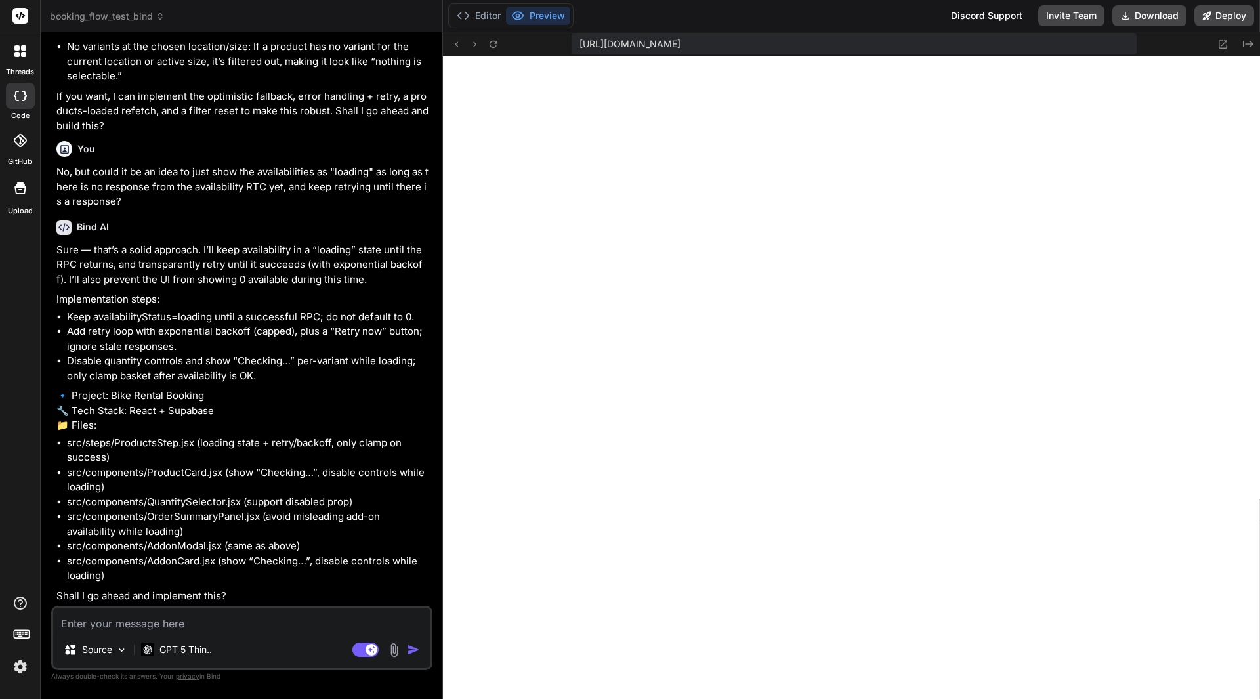
scroll to position [55981, 0]
